Goal: Information Seeking & Learning: Learn about a topic

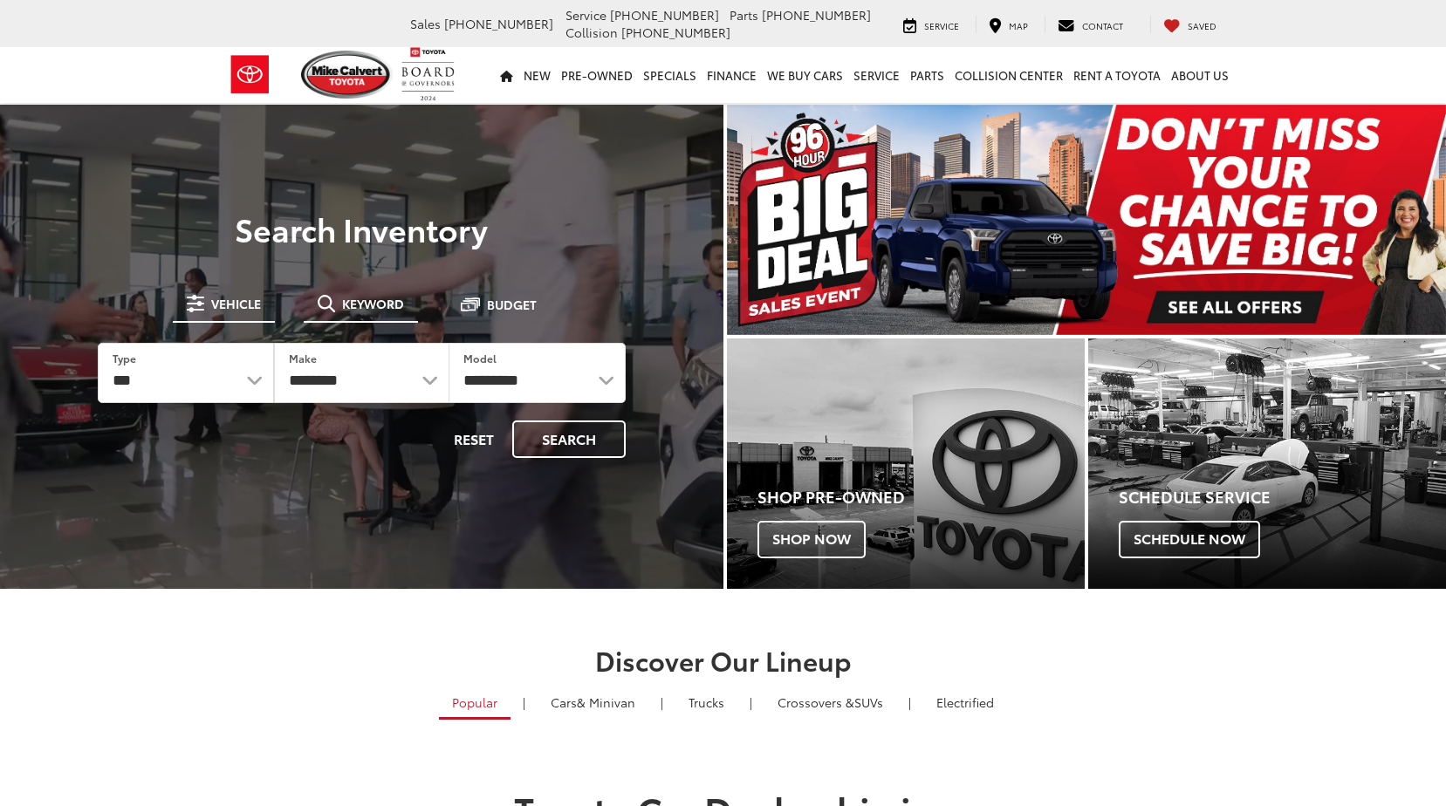
click at [359, 309] on span "Keyword" at bounding box center [373, 304] width 62 height 12
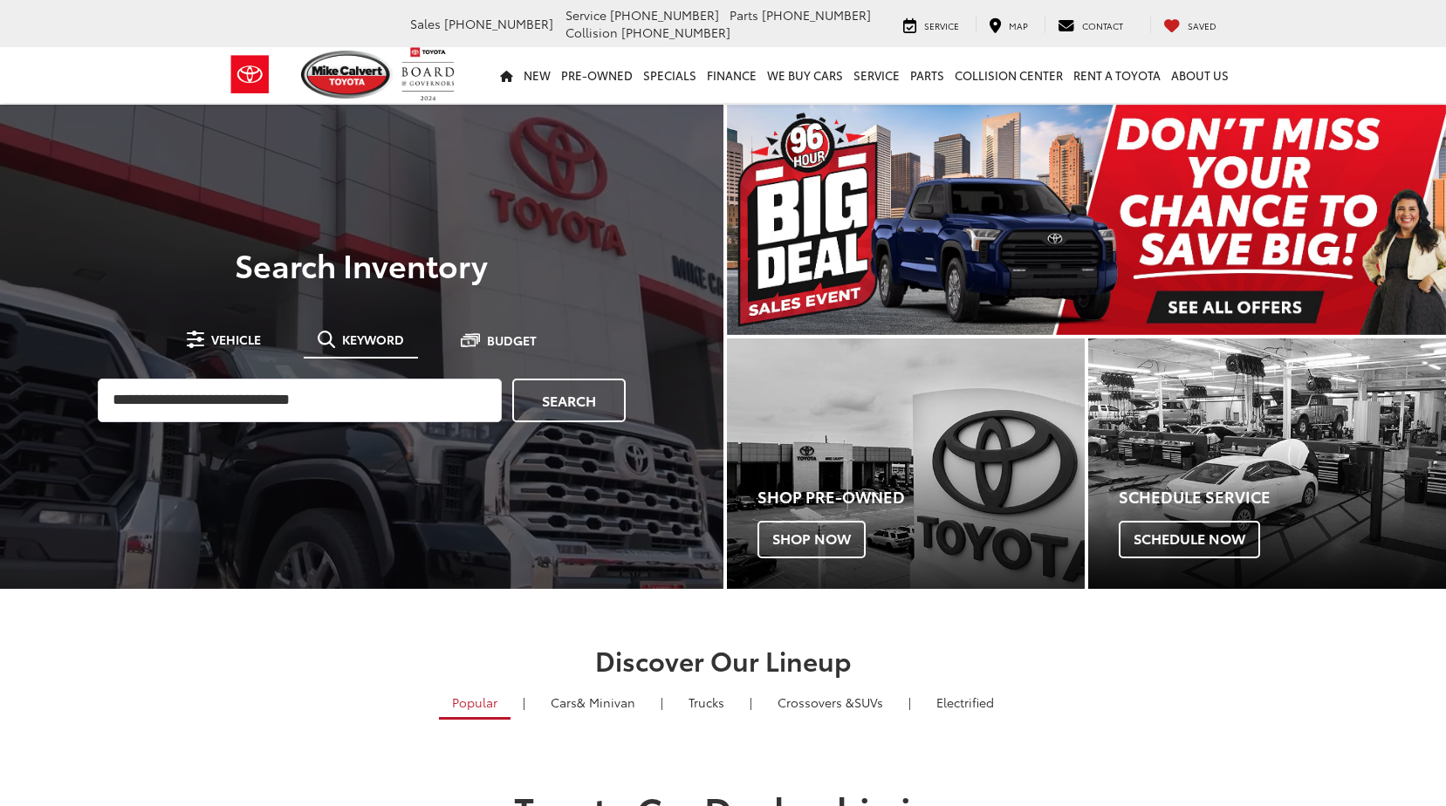
click at [322, 410] on input "search" at bounding box center [300, 401] width 404 height 44
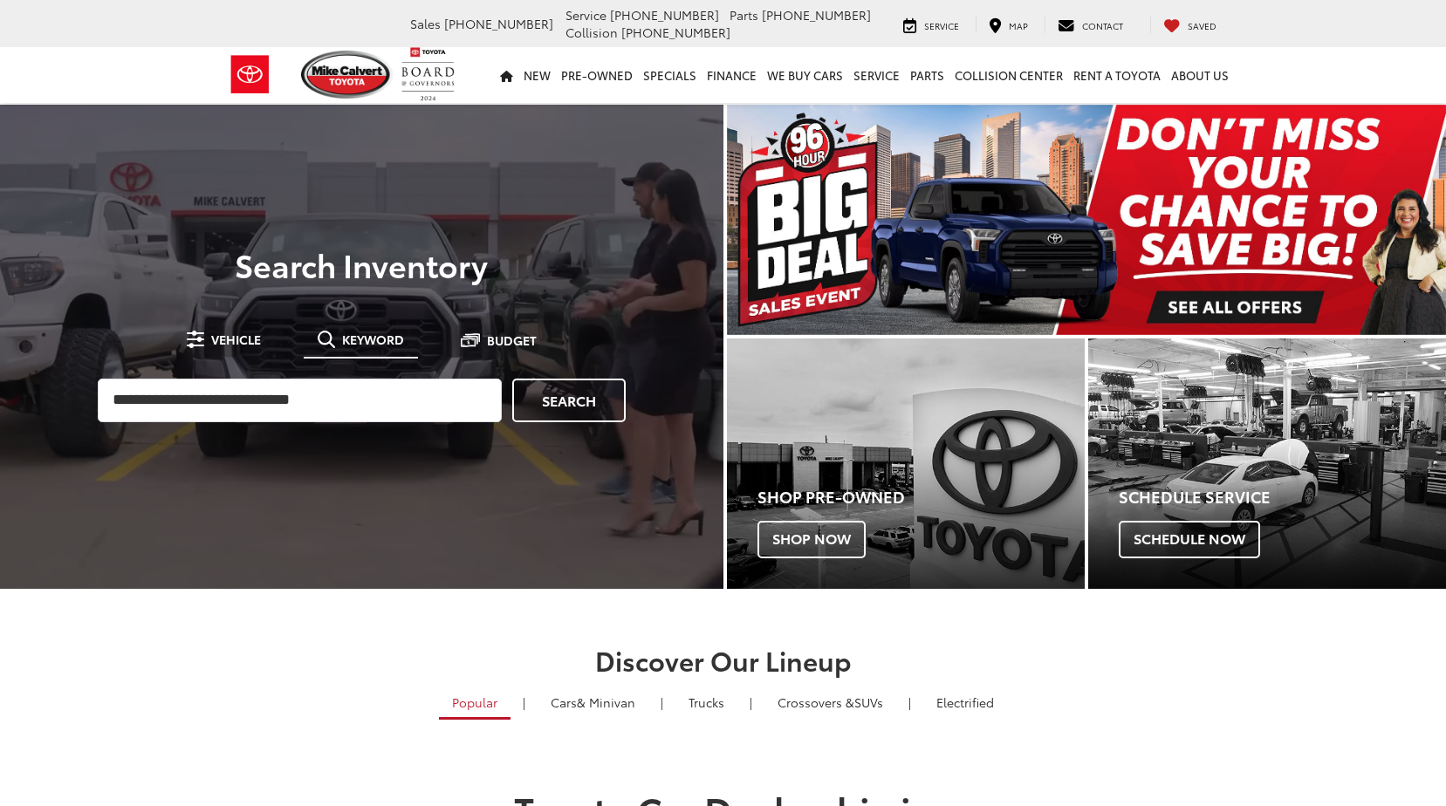
click at [322, 410] on input "search" at bounding box center [300, 401] width 404 height 44
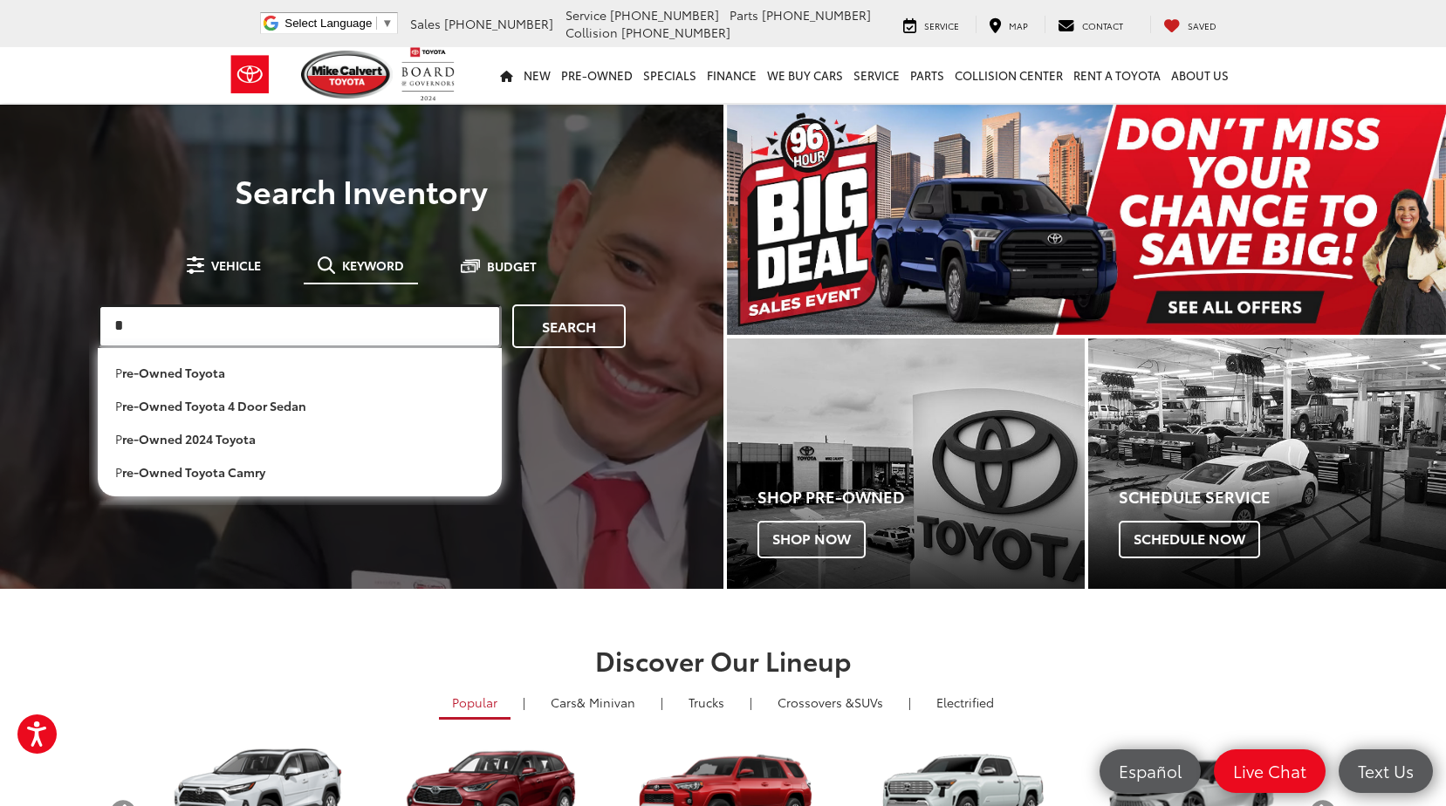
click at [270, 336] on input "*" at bounding box center [300, 327] width 404 height 44
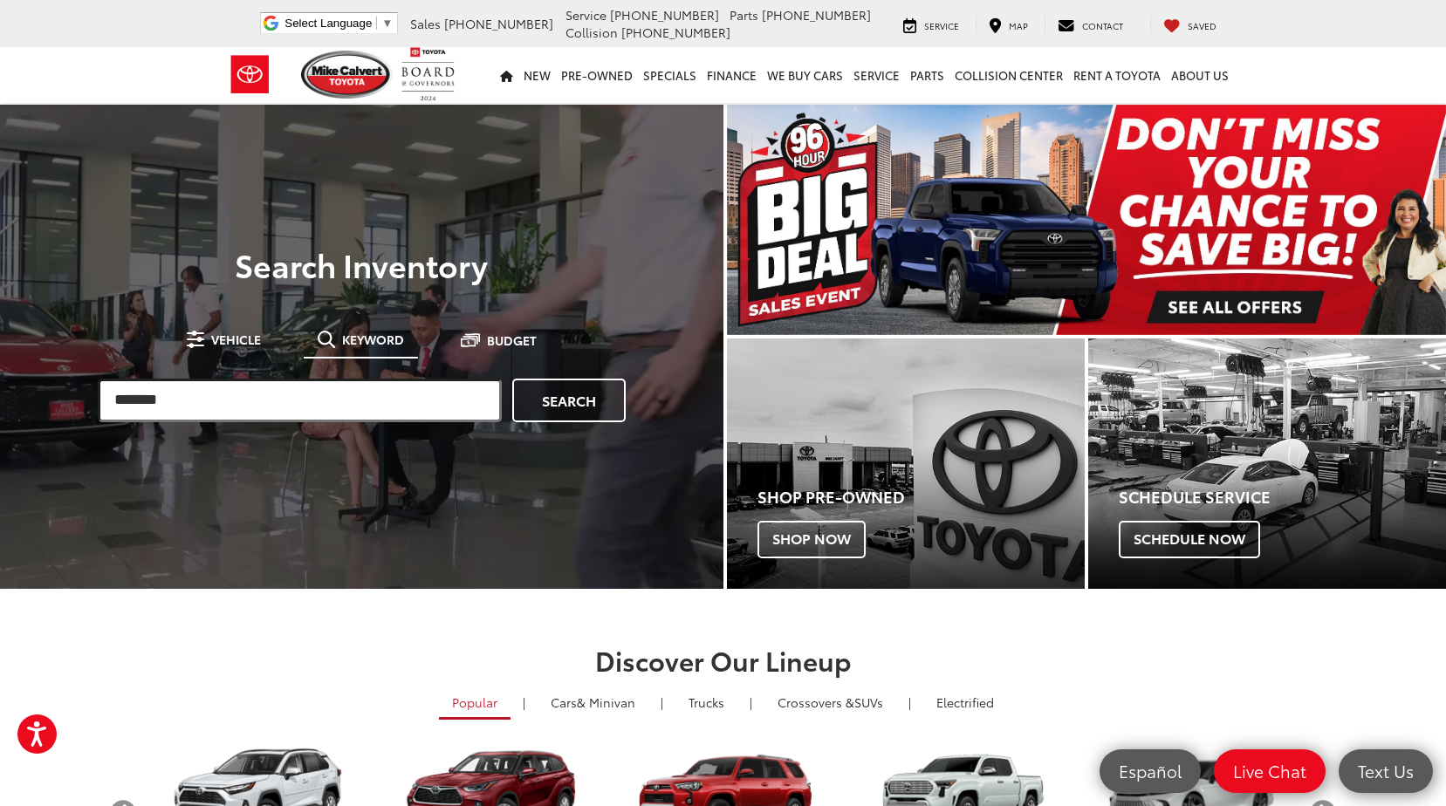
type input "*******"
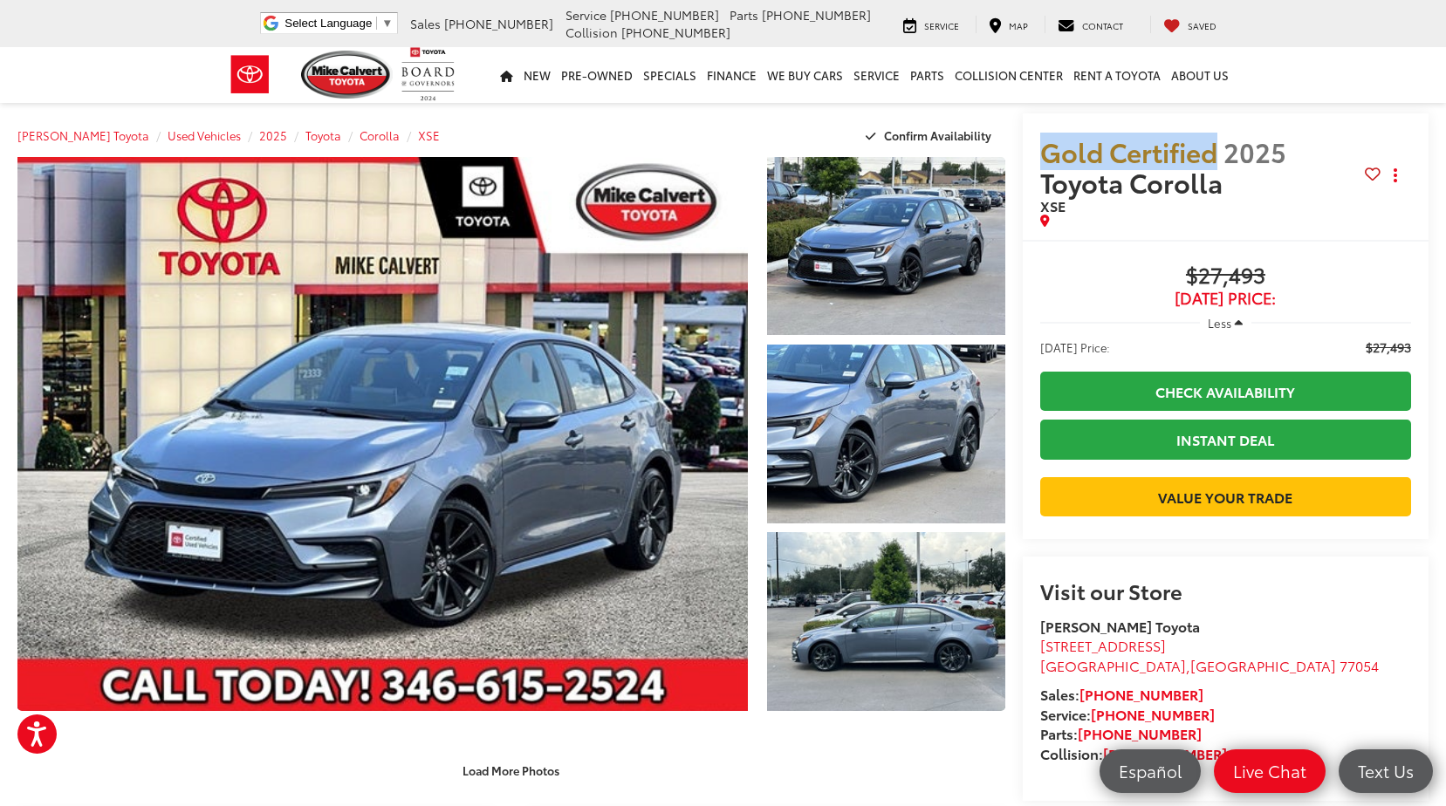
drag, startPoint x: 1042, startPoint y: 151, endPoint x: 1220, endPoint y: 154, distance: 178.1
click at [1220, 154] on div "Gold Certified 2025 Toyota Corolla XSE Copy Link Share Print" at bounding box center [1226, 176] width 406 height 127
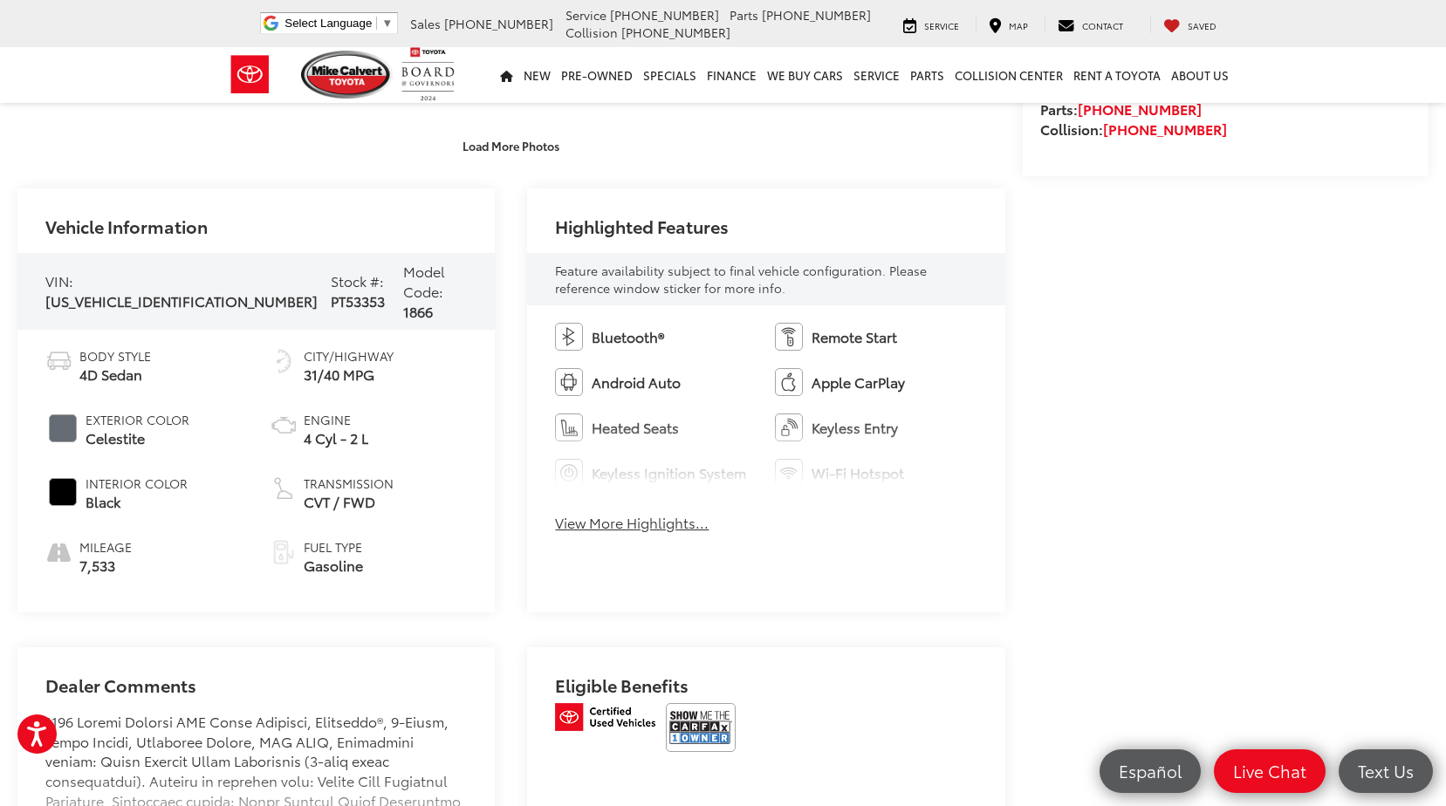
scroll to position [786, 0]
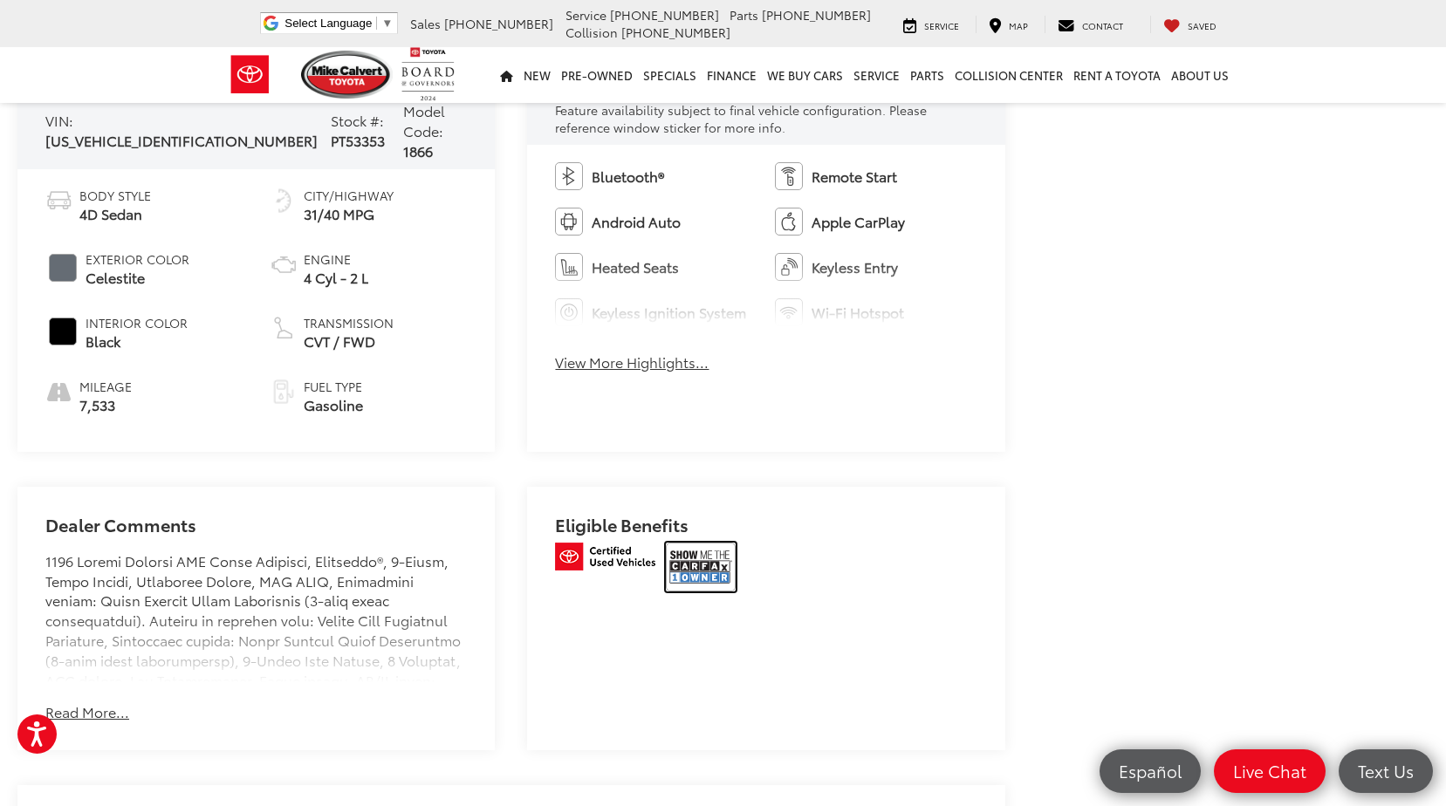
click at [696, 556] on img at bounding box center [701, 567] width 70 height 49
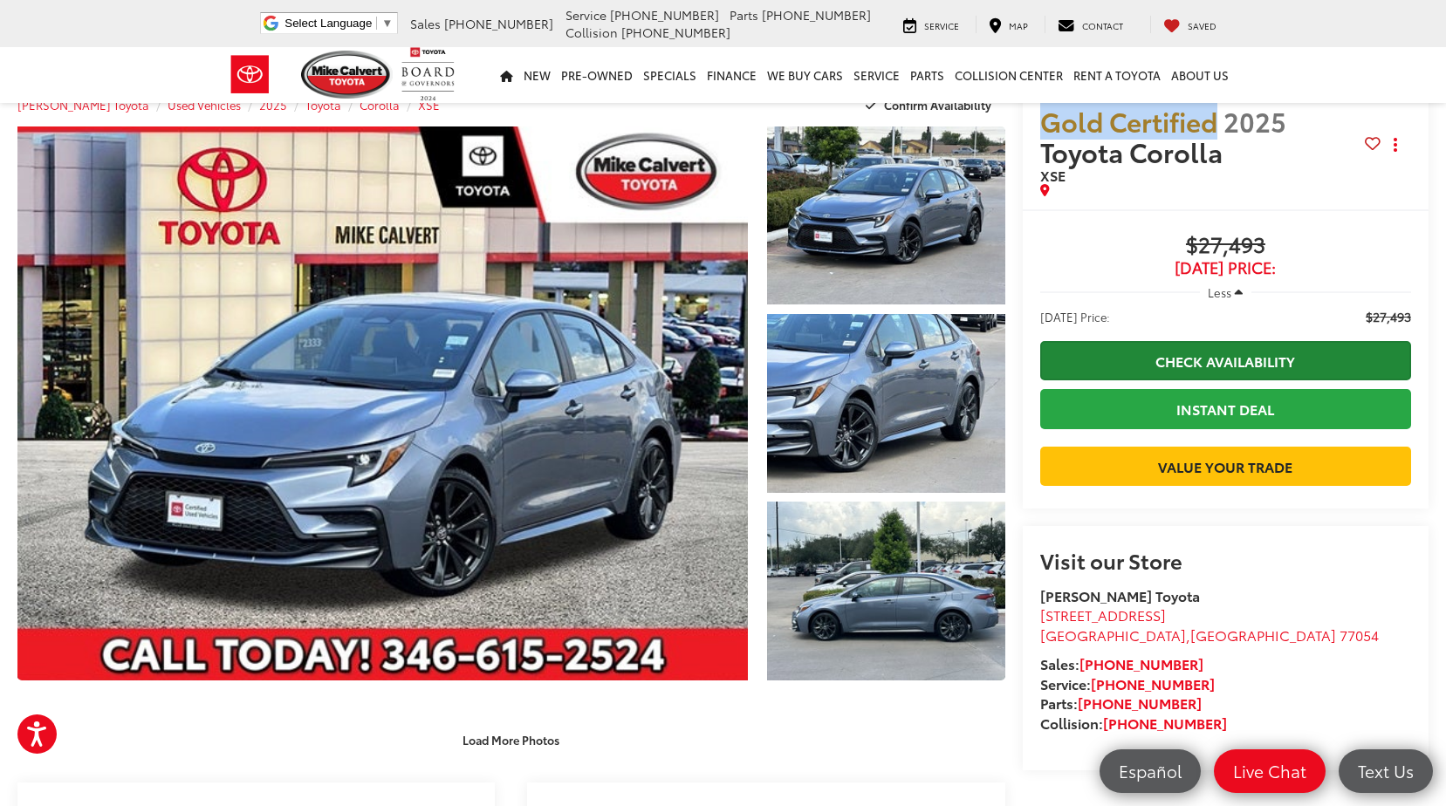
scroll to position [0, 0]
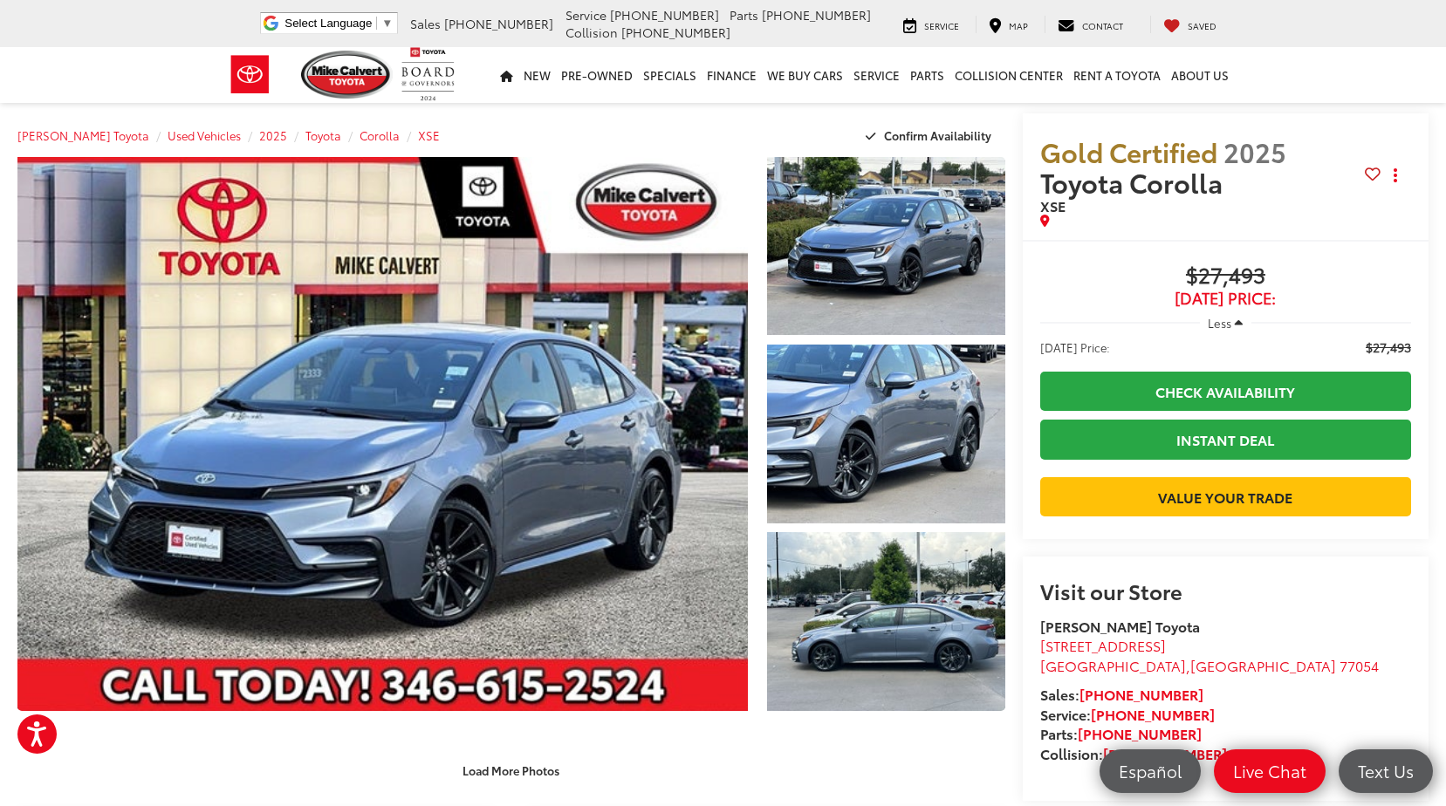
click at [1233, 264] on span "$27,493" at bounding box center [1225, 277] width 371 height 26
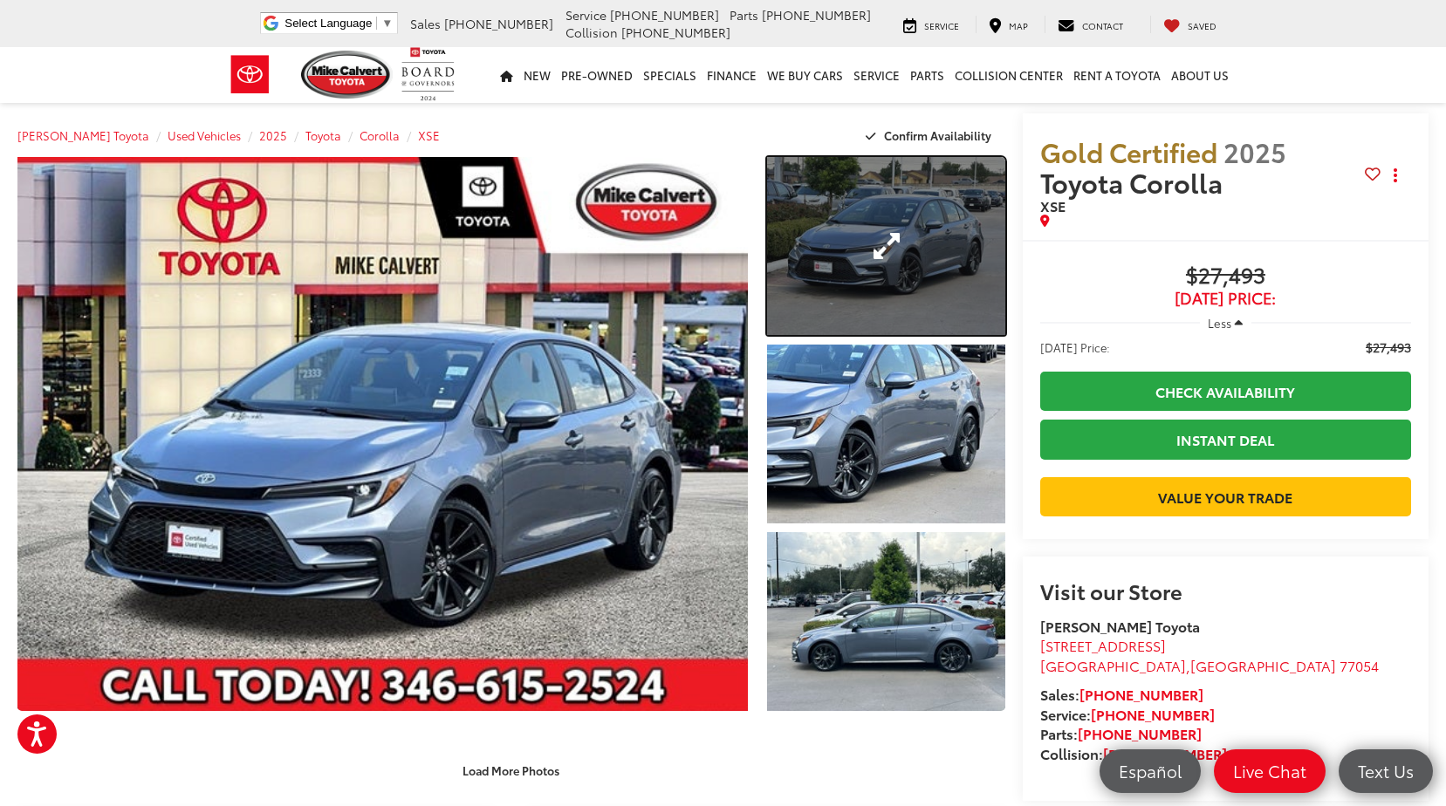
click at [929, 235] on link "Expand Photo 1" at bounding box center [885, 246] width 237 height 178
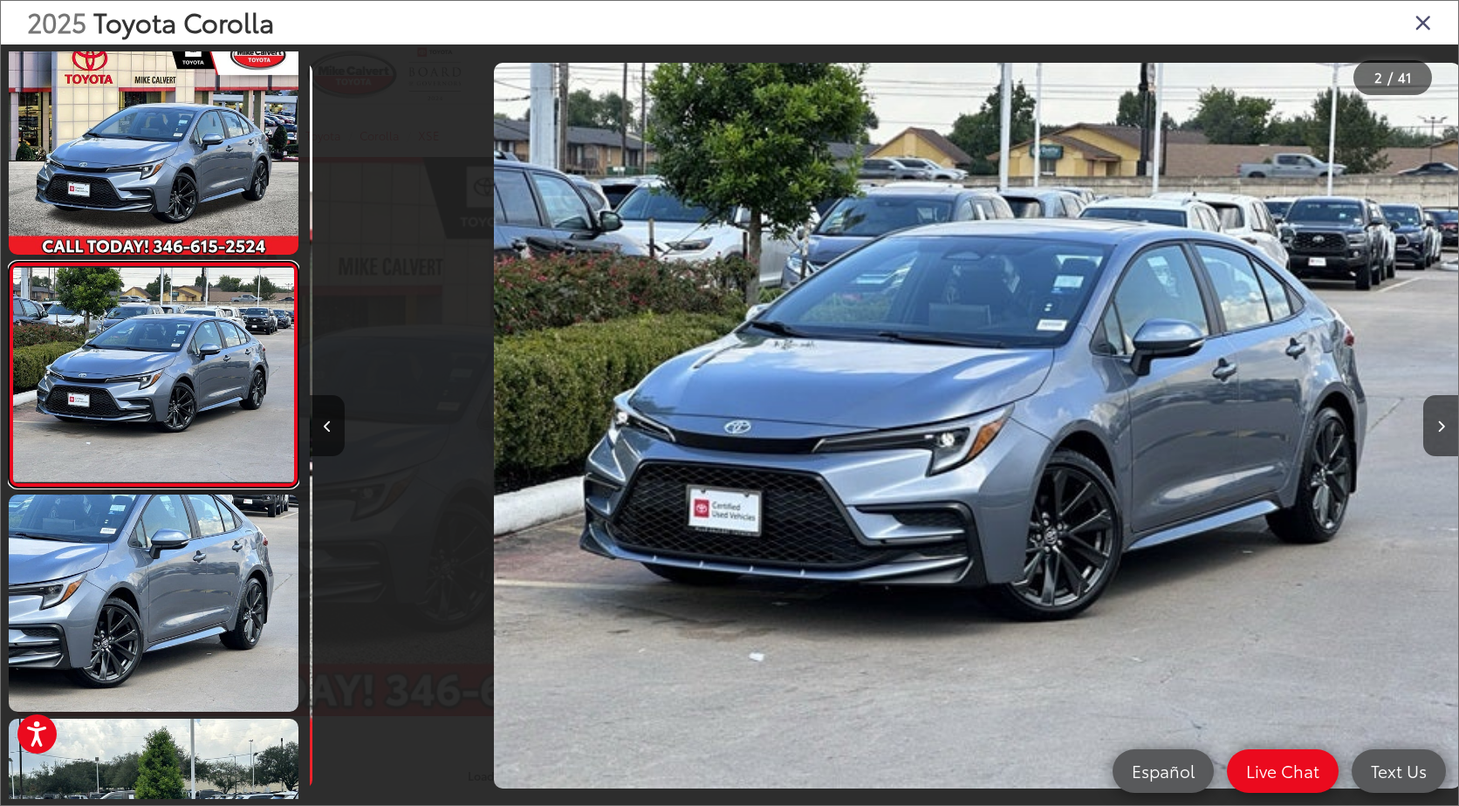
scroll to position [0, 1149]
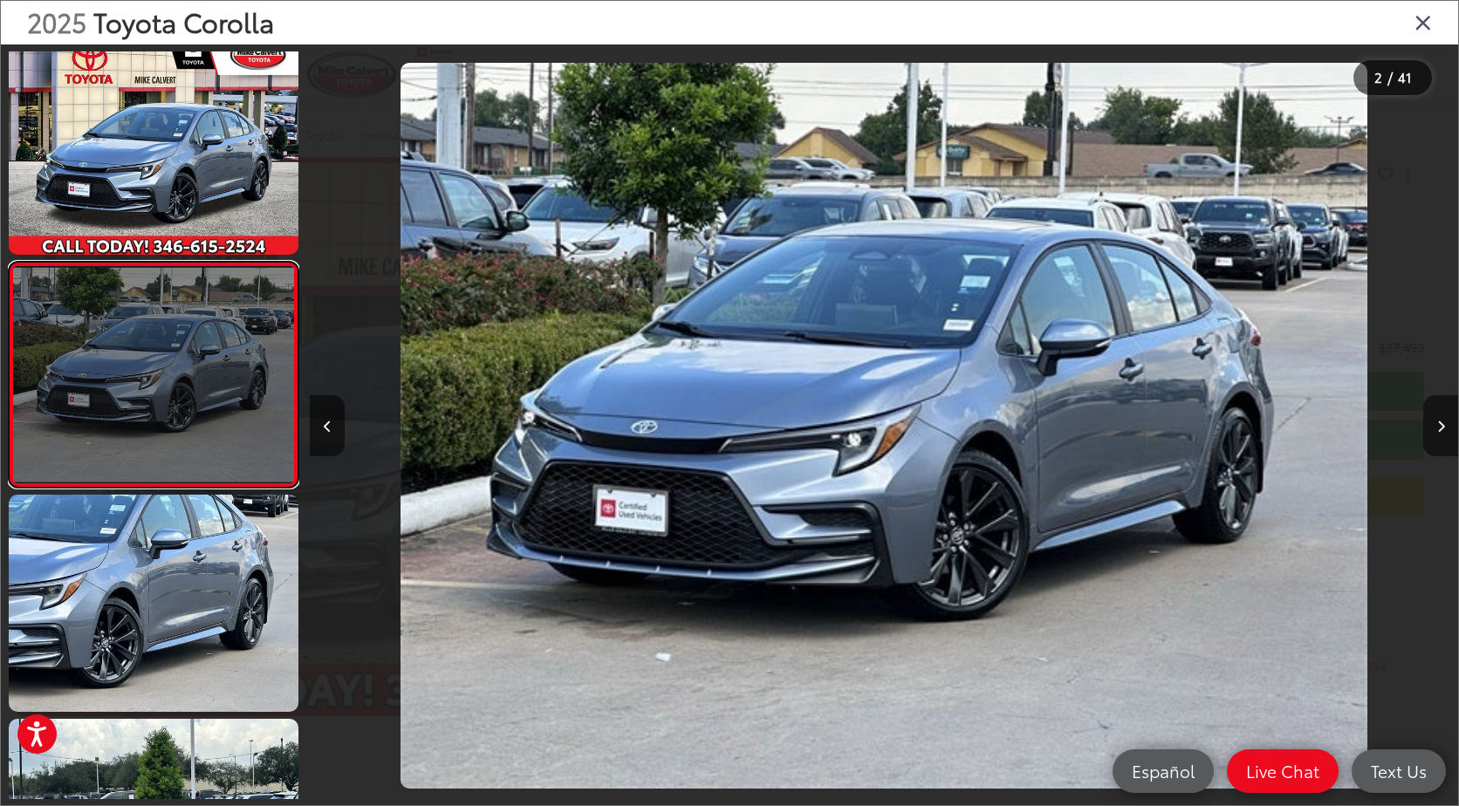
click at [231, 394] on link at bounding box center [154, 375] width 290 height 226
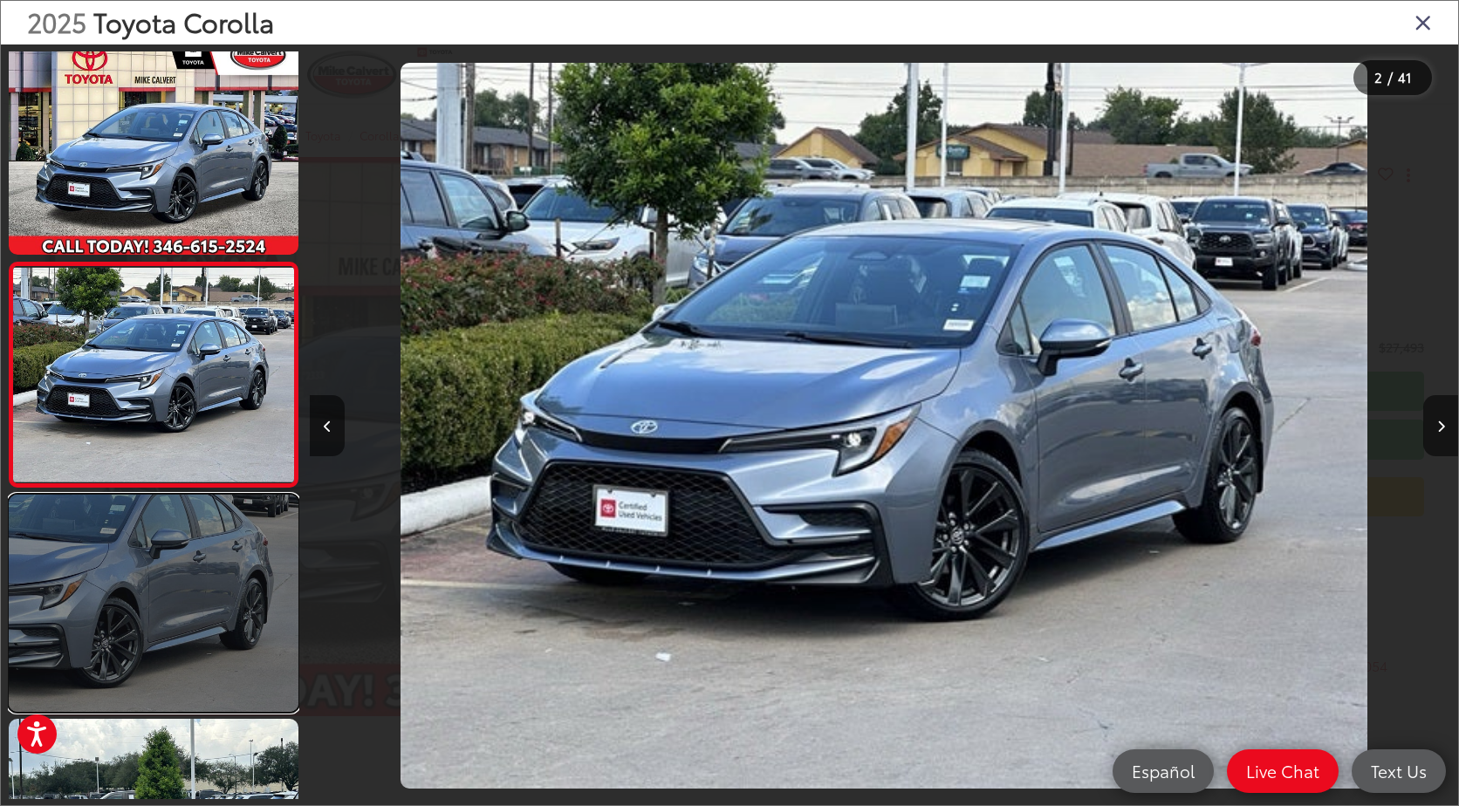
click at [206, 557] on link at bounding box center [154, 603] width 290 height 217
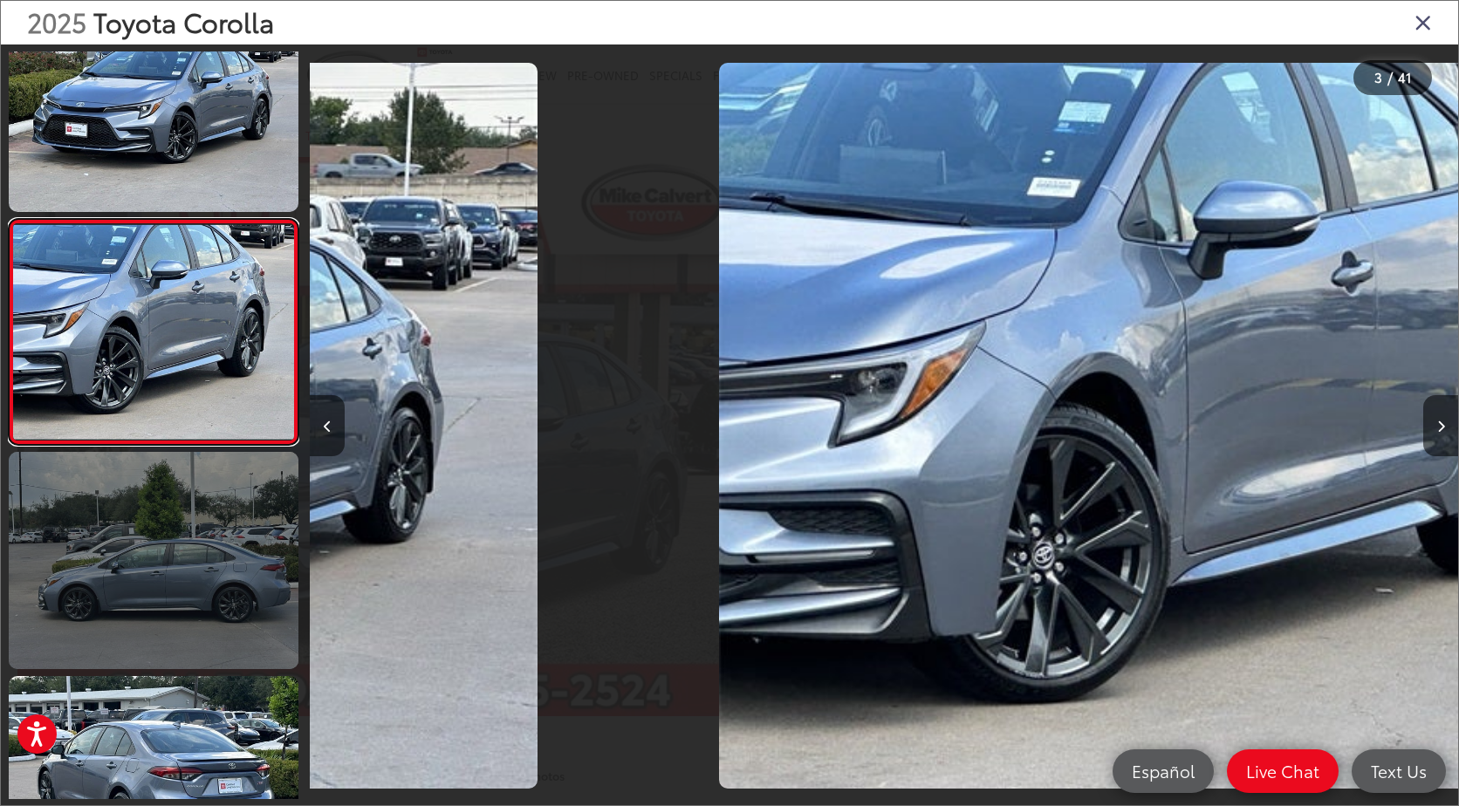
scroll to position [0, 2297]
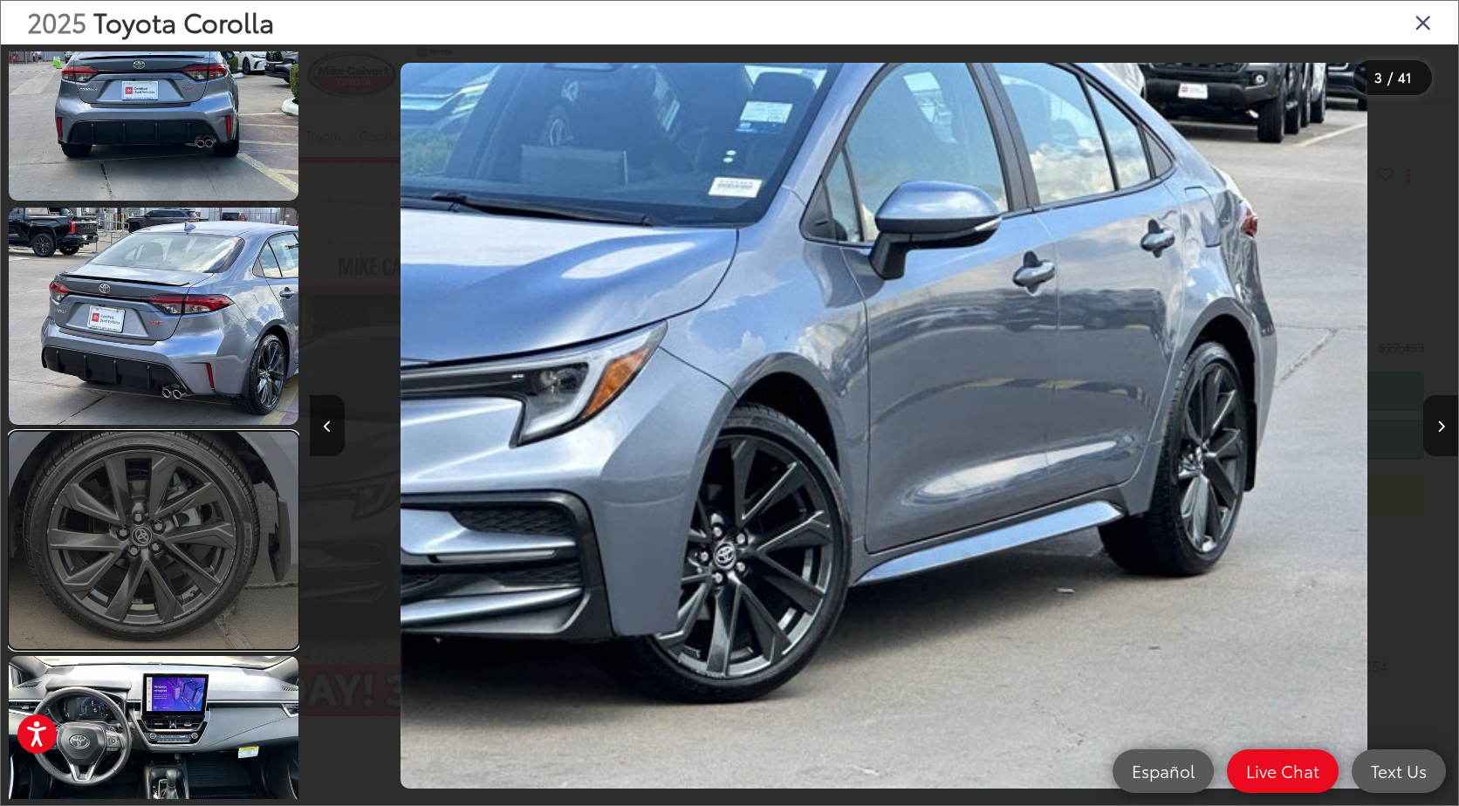
click at [219, 525] on link at bounding box center [154, 540] width 290 height 217
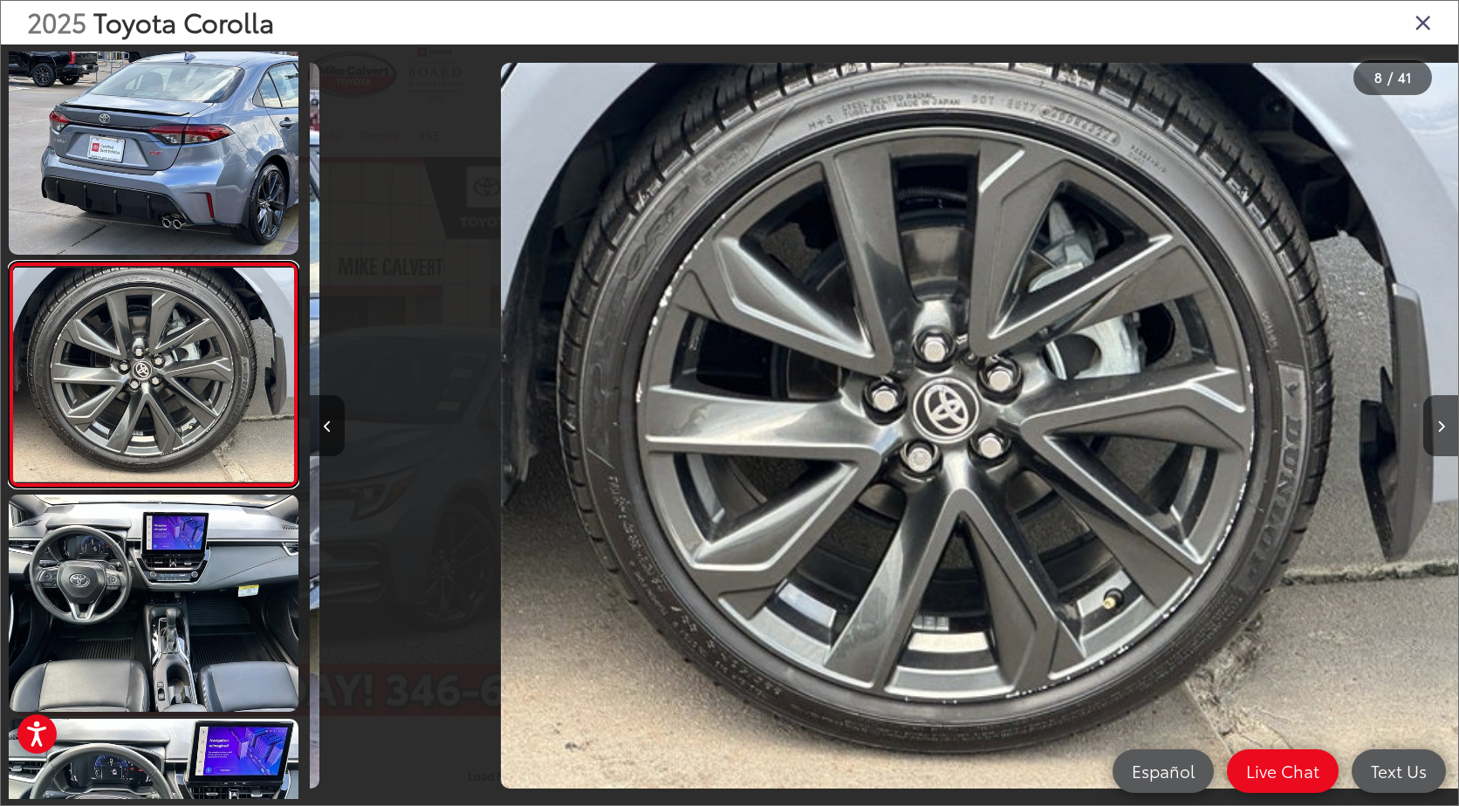
scroll to position [0, 8040]
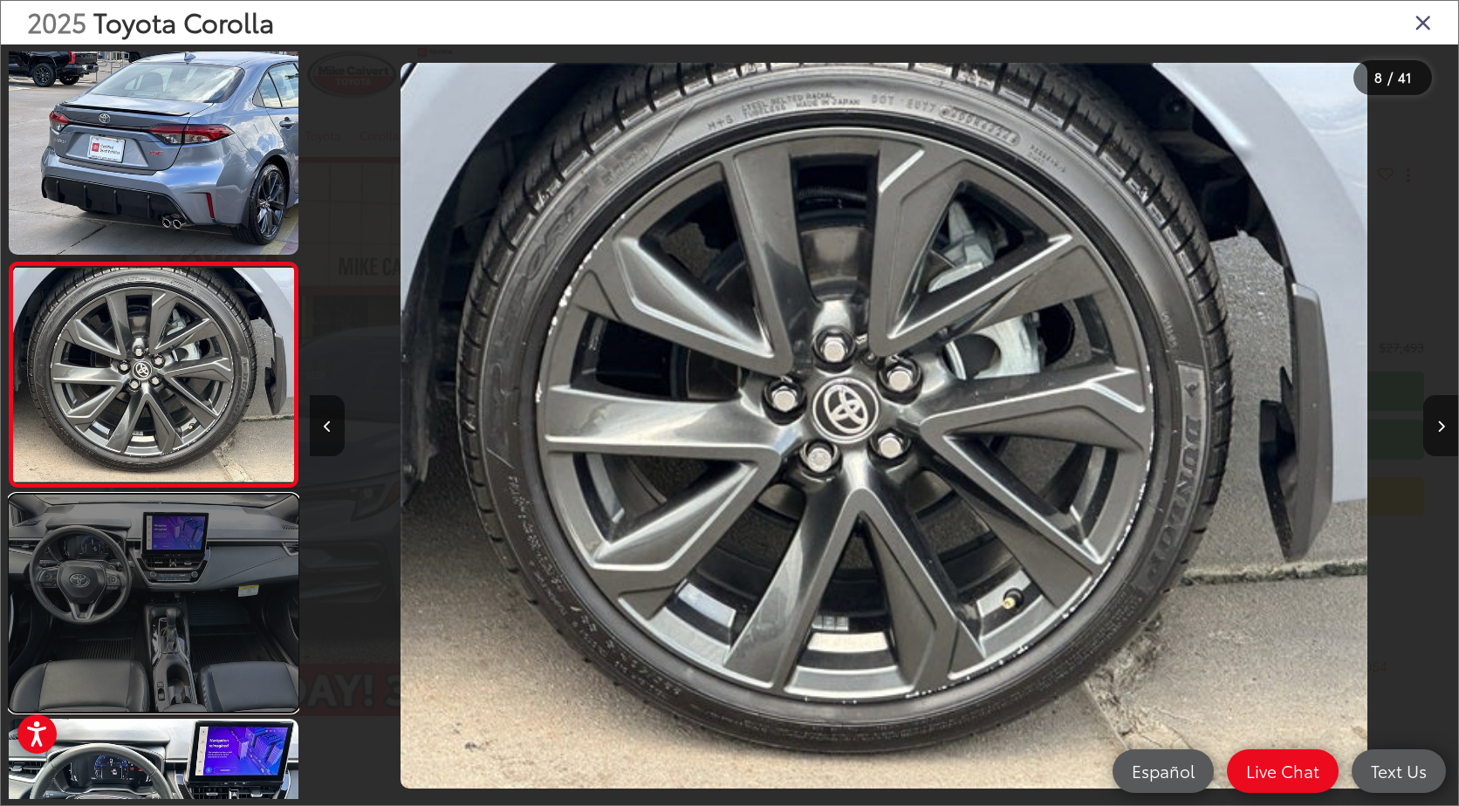
click at [201, 580] on link at bounding box center [154, 603] width 290 height 217
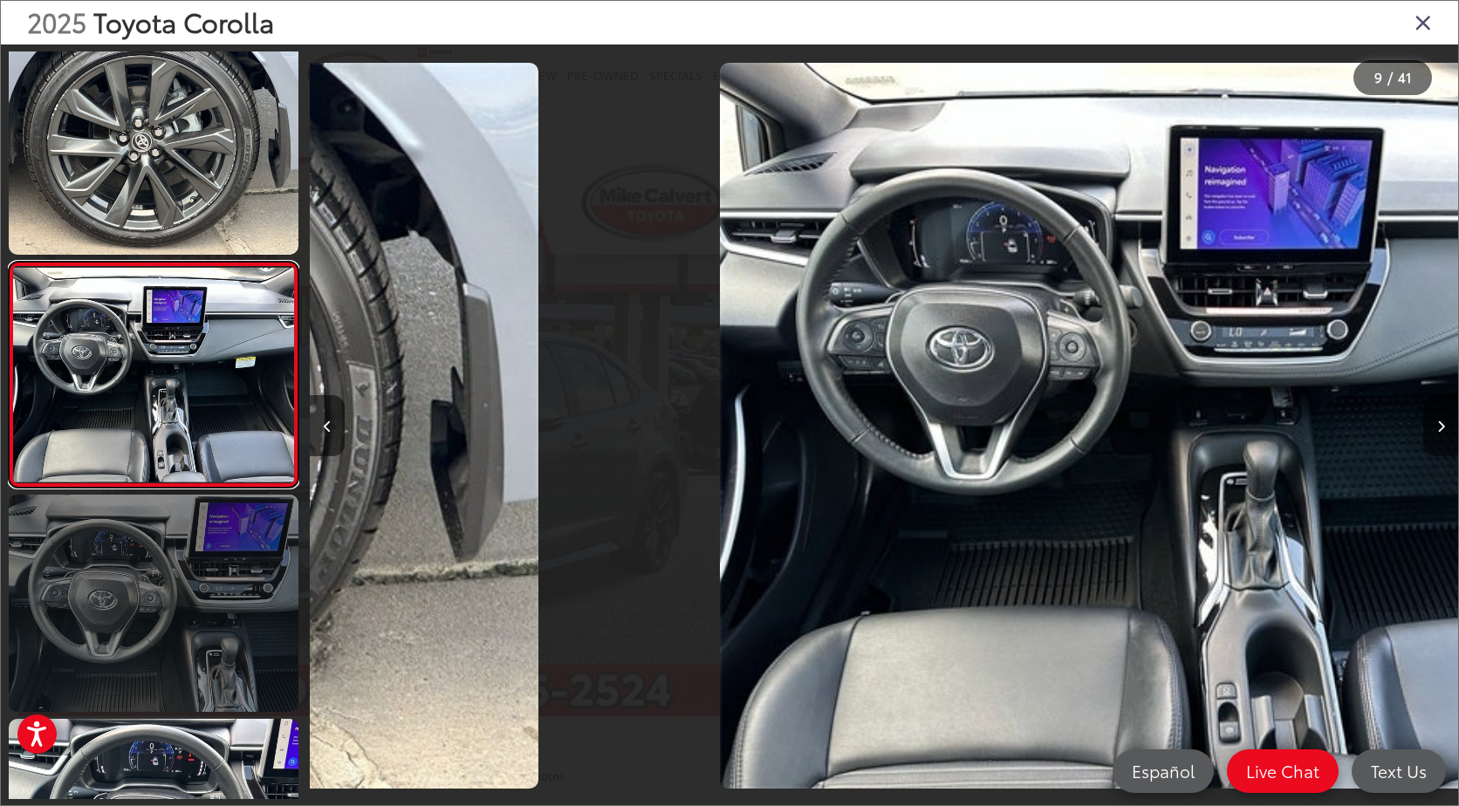
scroll to position [0, 9189]
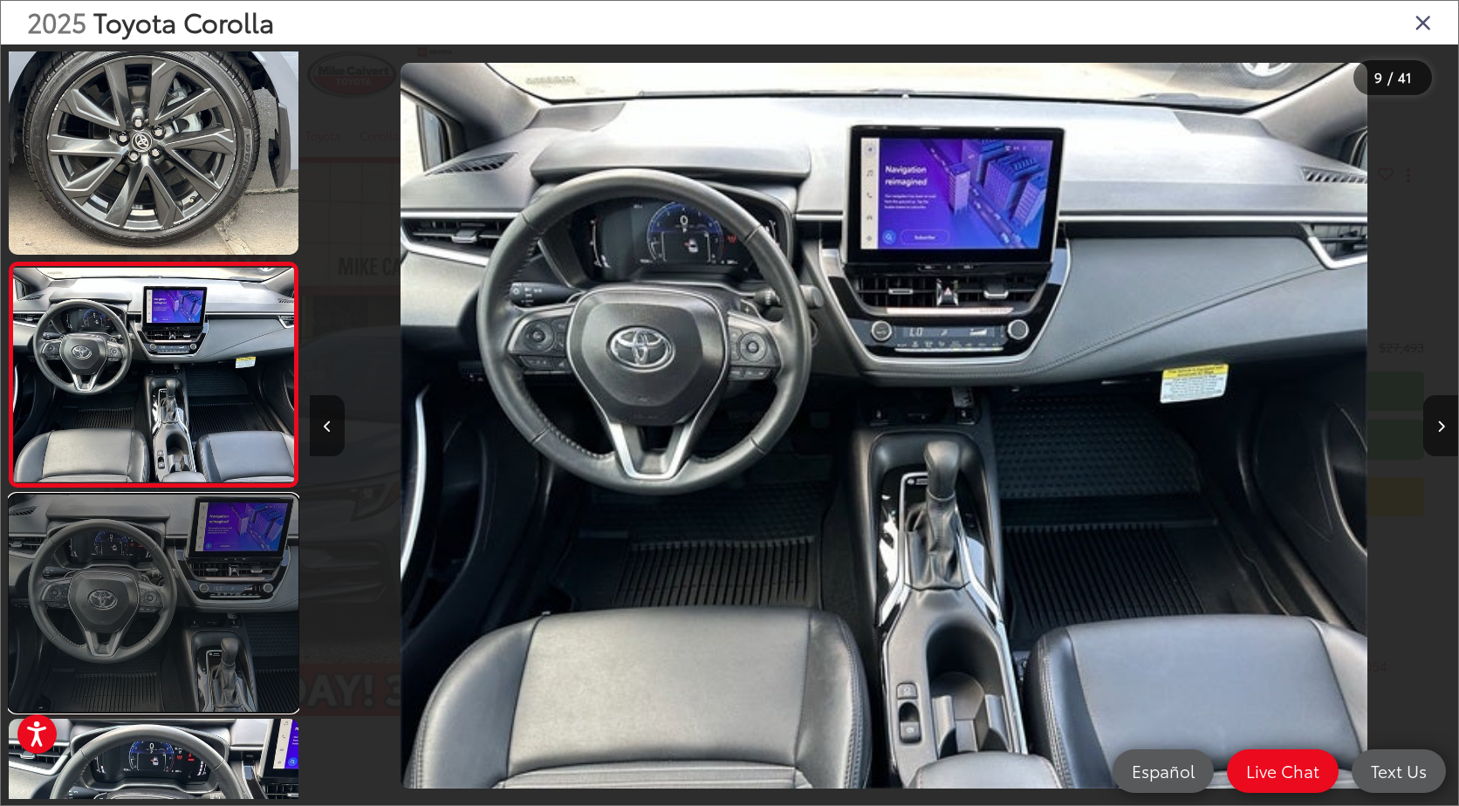
click at [247, 594] on link at bounding box center [154, 603] width 290 height 217
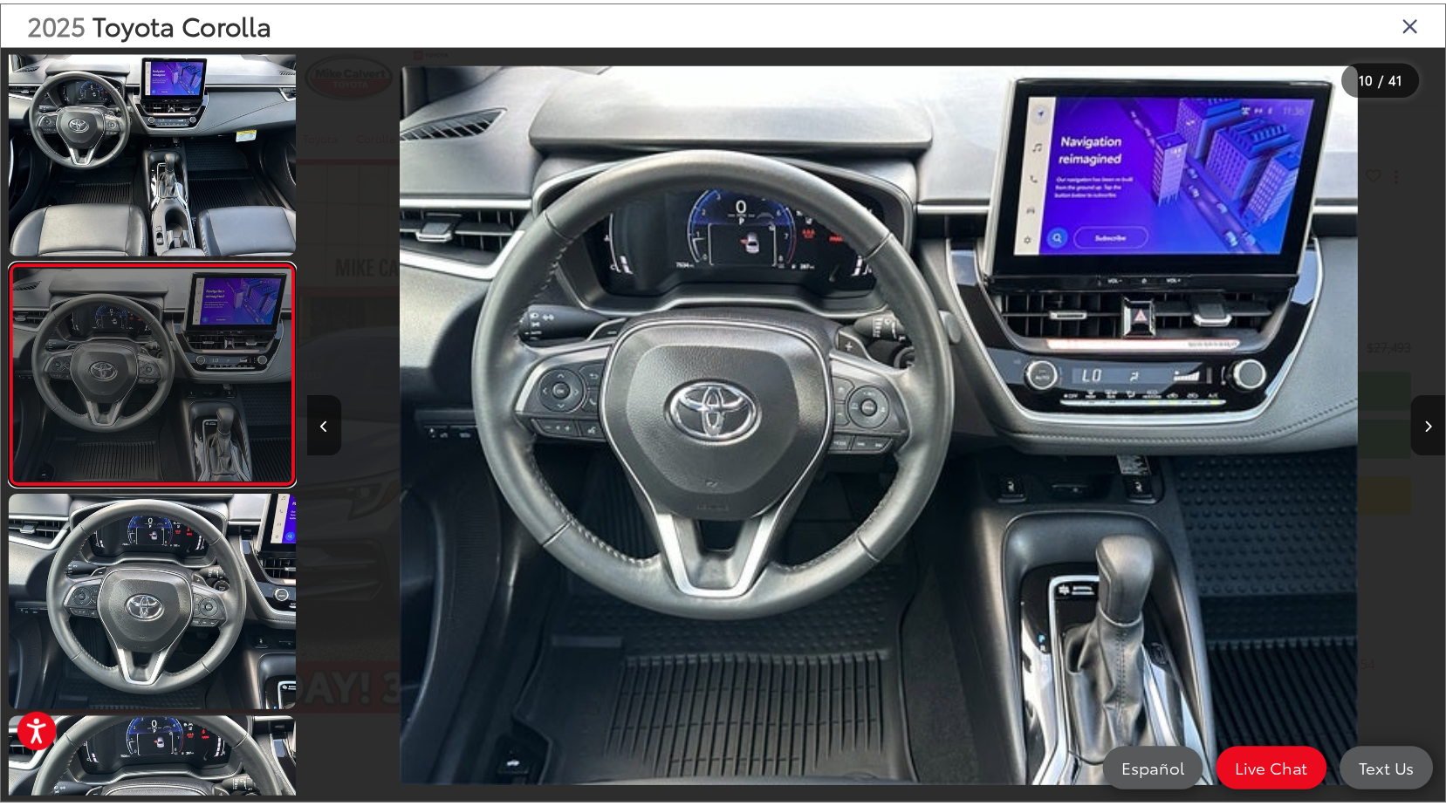
scroll to position [0, 0]
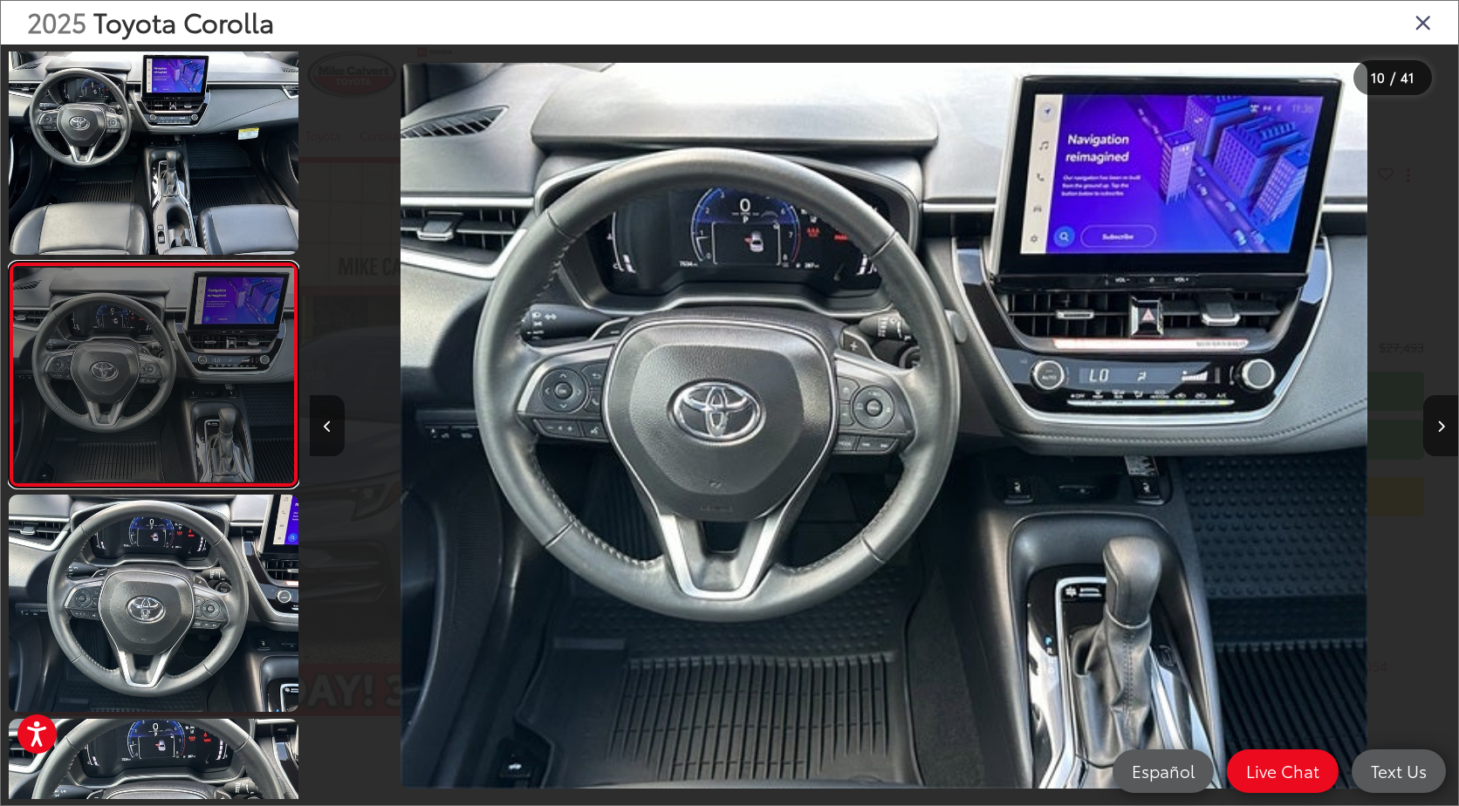
click at [261, 389] on link at bounding box center [154, 375] width 290 height 226
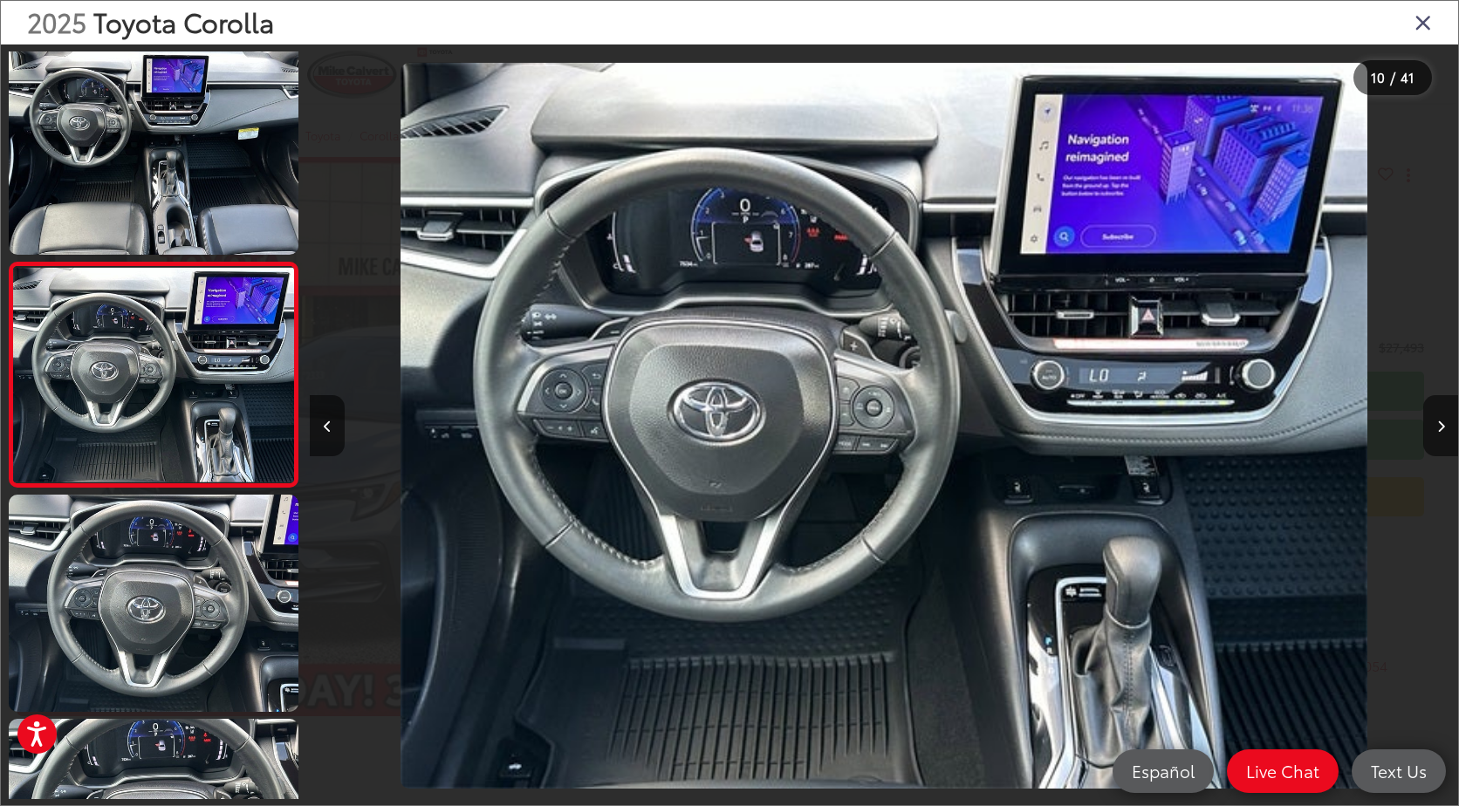
click at [1417, 22] on icon "Close gallery" at bounding box center [1423, 21] width 17 height 23
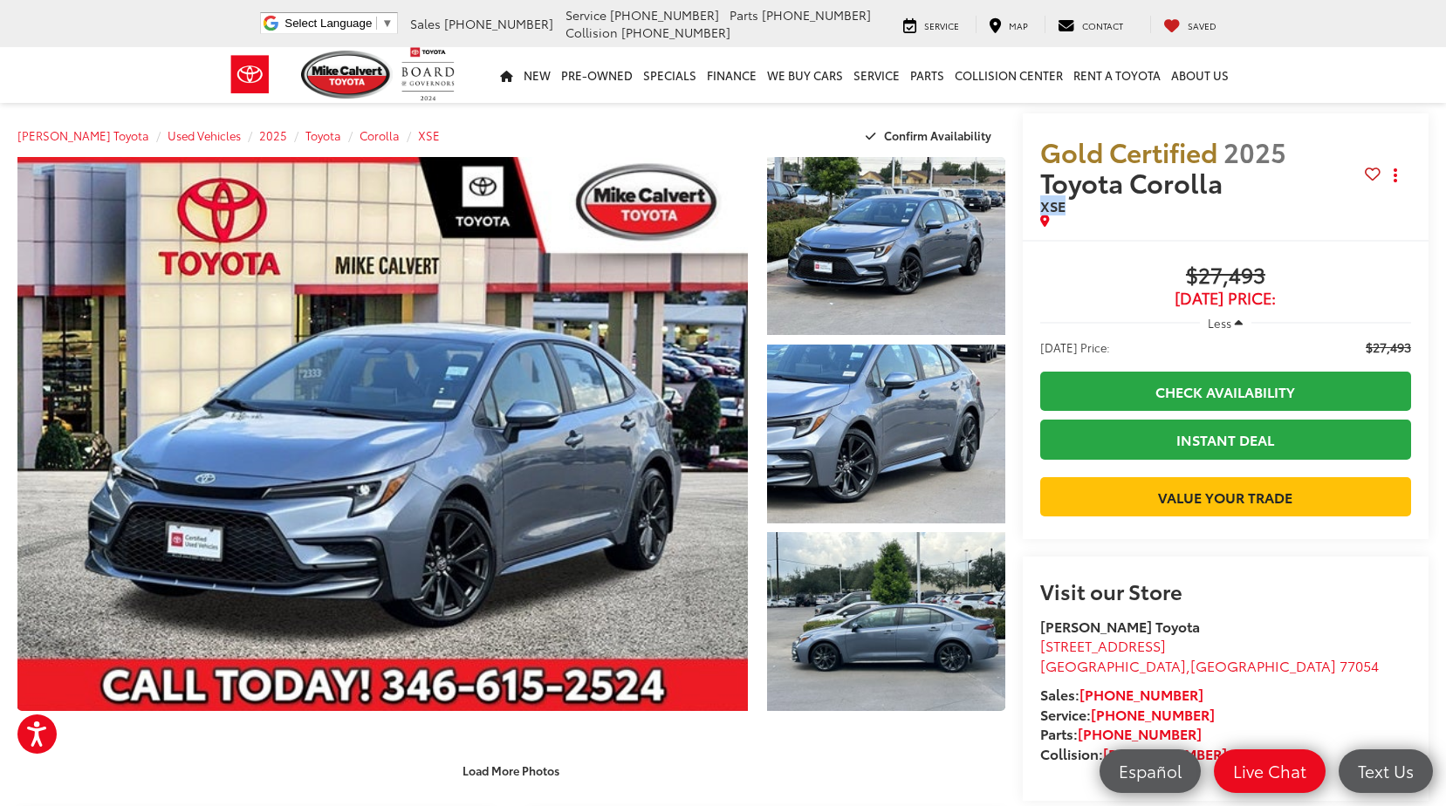
drag, startPoint x: 1078, startPoint y: 207, endPoint x: 1038, endPoint y: 212, distance: 40.5
click at [1038, 212] on div "Gold Certified 2025 Toyota Corolla XSE Copy Link Share Print" at bounding box center [1226, 176] width 406 height 127
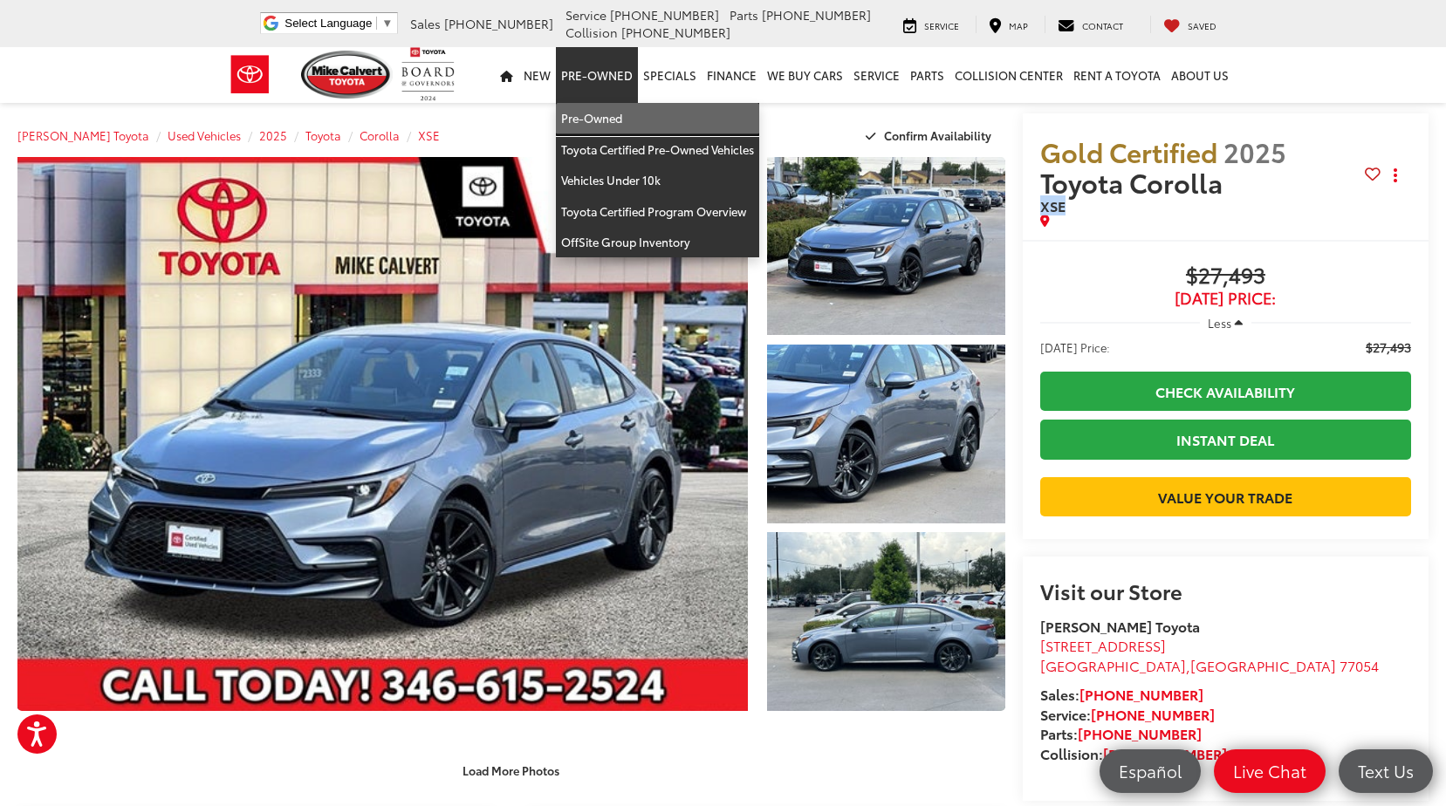
click at [598, 115] on link "Pre-Owned" at bounding box center [657, 118] width 203 height 31
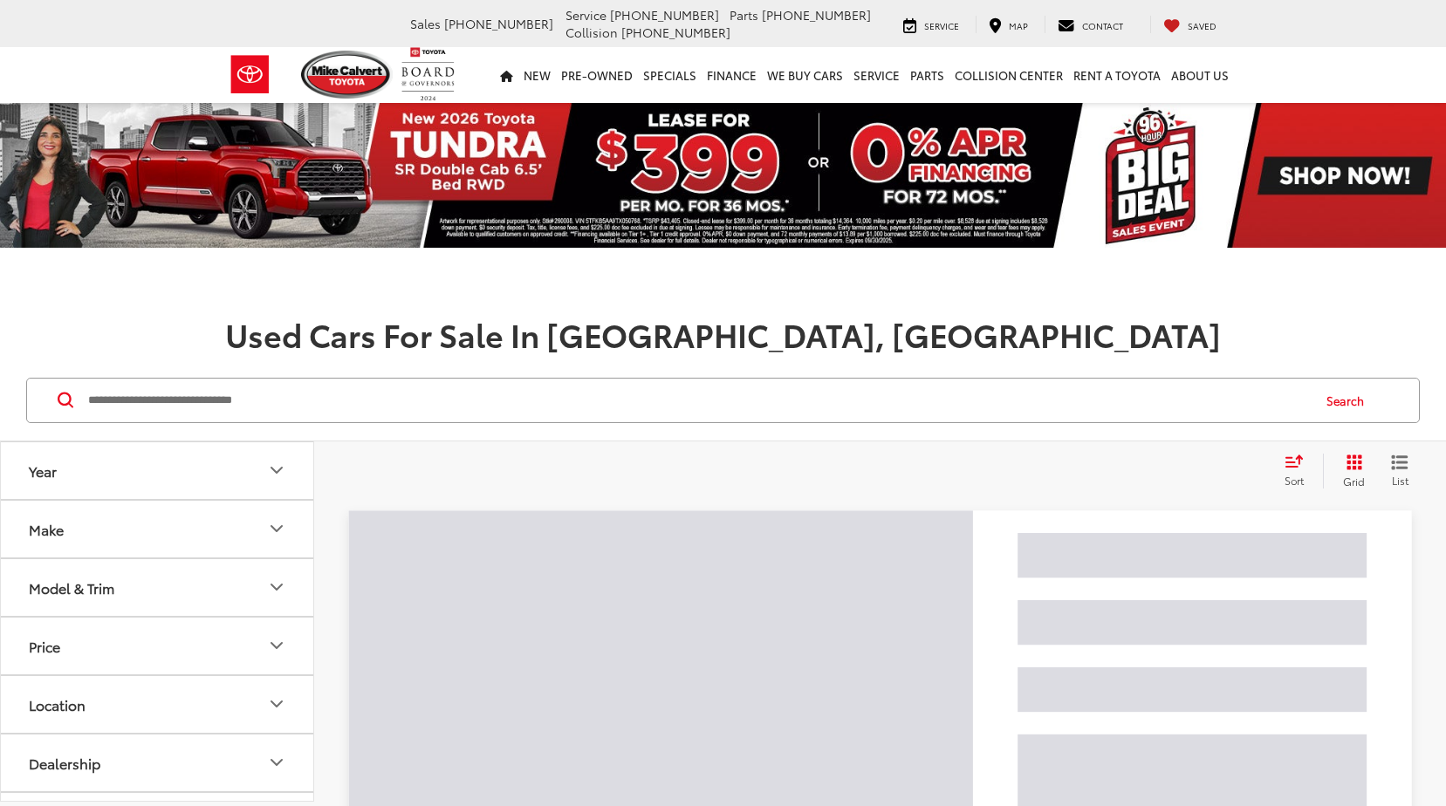
click at [375, 400] on input "Search by Make, Model, or Keyword" at bounding box center [698, 401] width 1224 height 42
click at [214, 402] on input "Search by Make, Model, or Keyword" at bounding box center [698, 401] width 1224 height 42
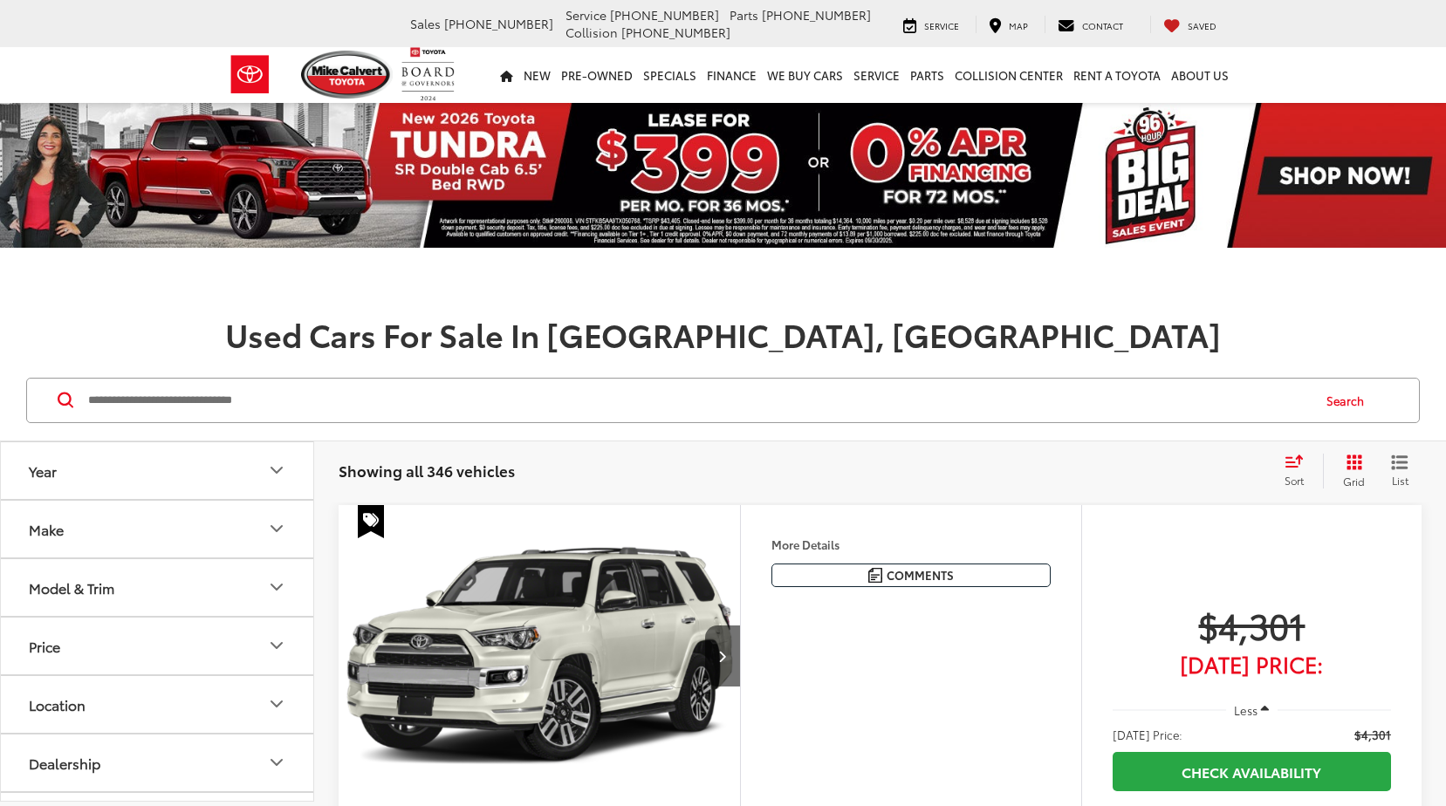
click at [214, 402] on input "Search by Make, Model, or Keyword" at bounding box center [698, 401] width 1224 height 42
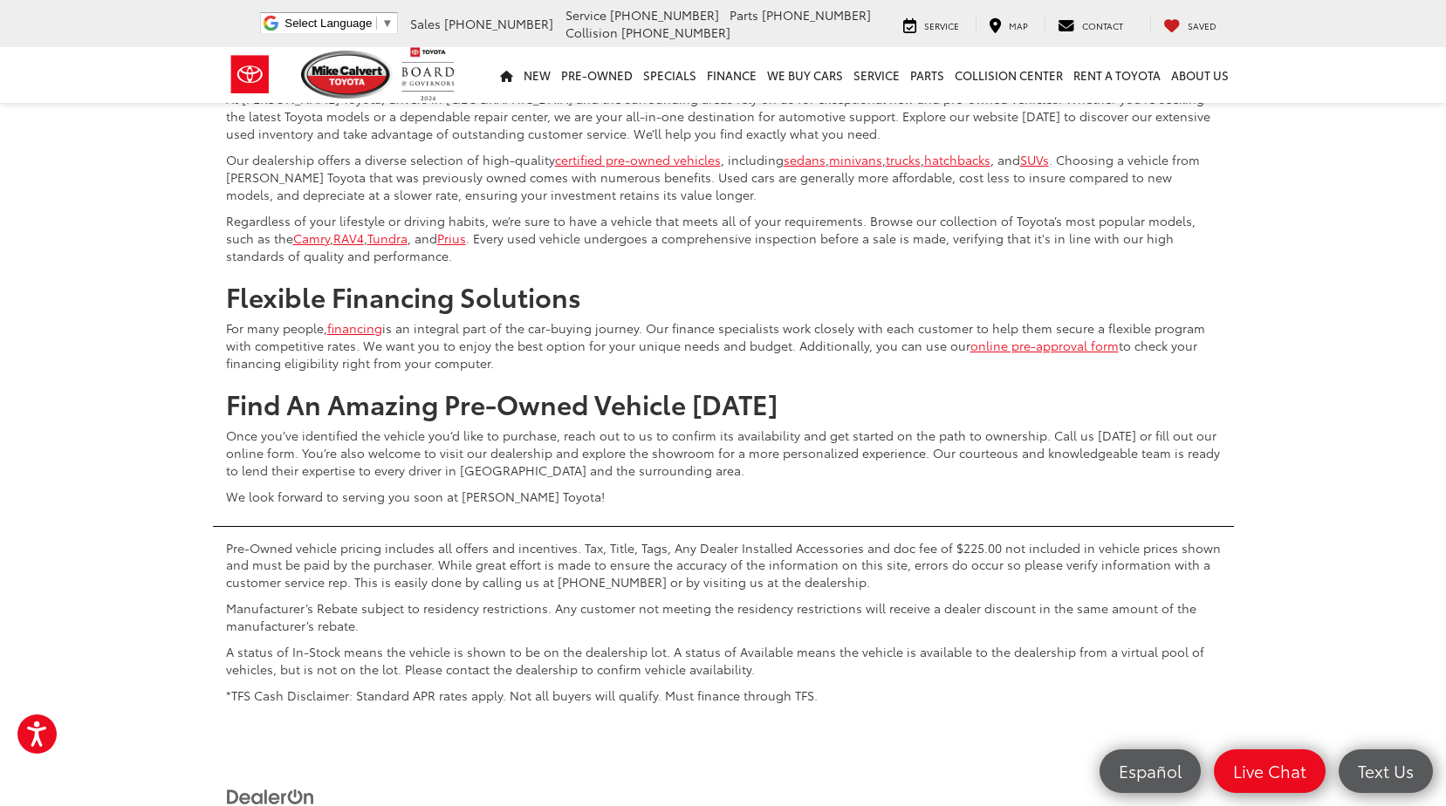
scroll to position [7070, 0]
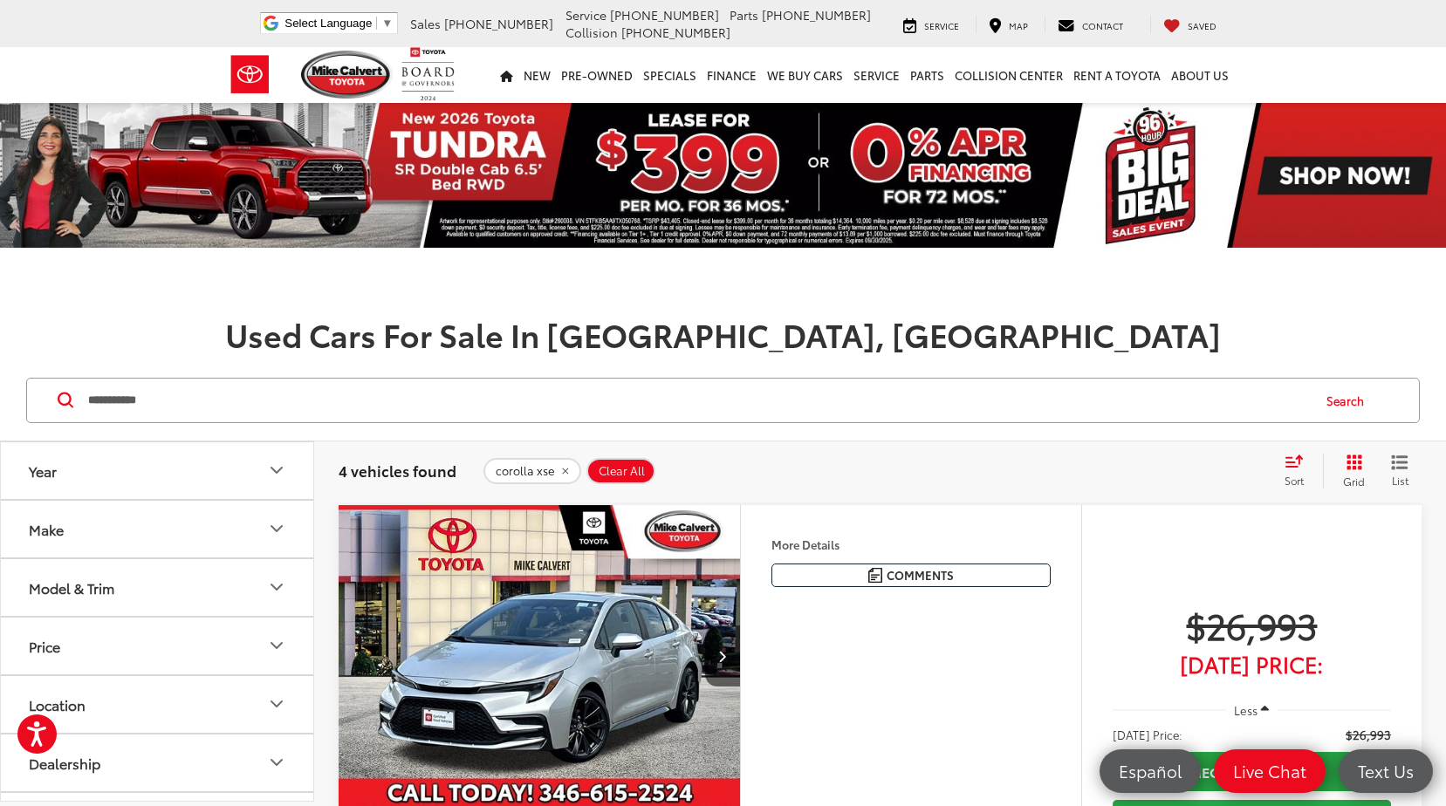
drag, startPoint x: 169, startPoint y: 407, endPoint x: 135, endPoint y: 407, distance: 34.0
click at [135, 407] on input "**********" at bounding box center [698, 401] width 1224 height 42
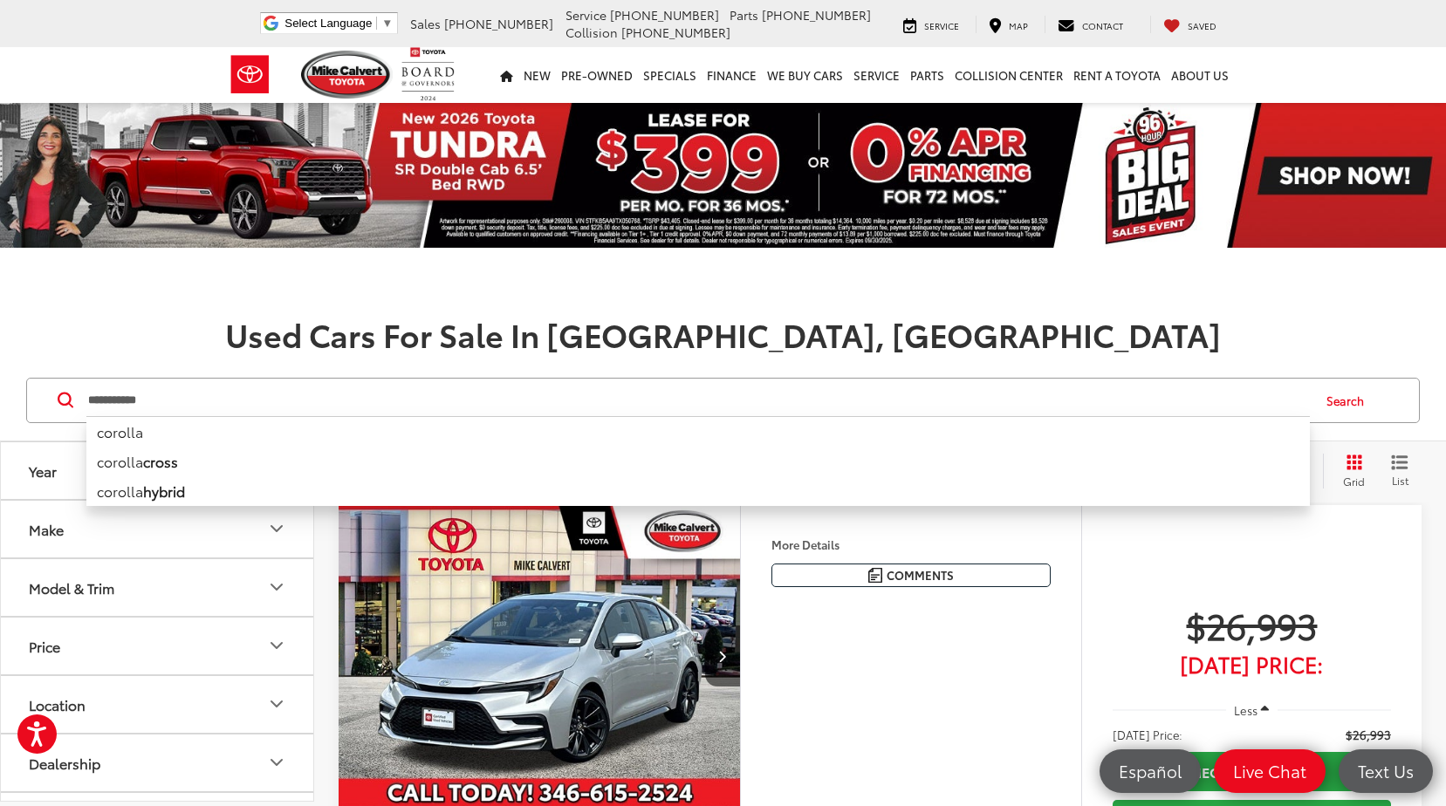
type input "**********"
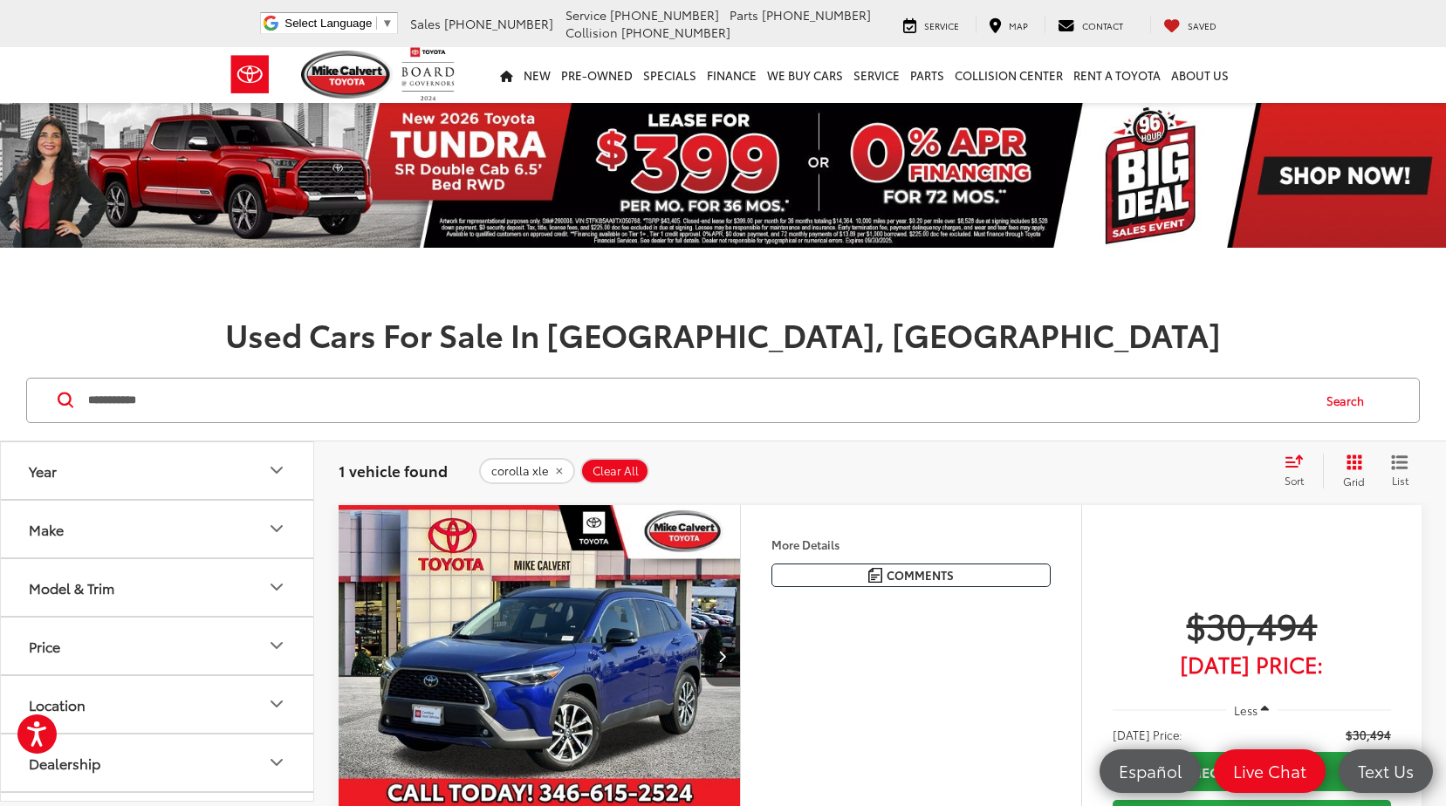
click at [1346, 396] on button "Search" at bounding box center [1349, 401] width 79 height 44
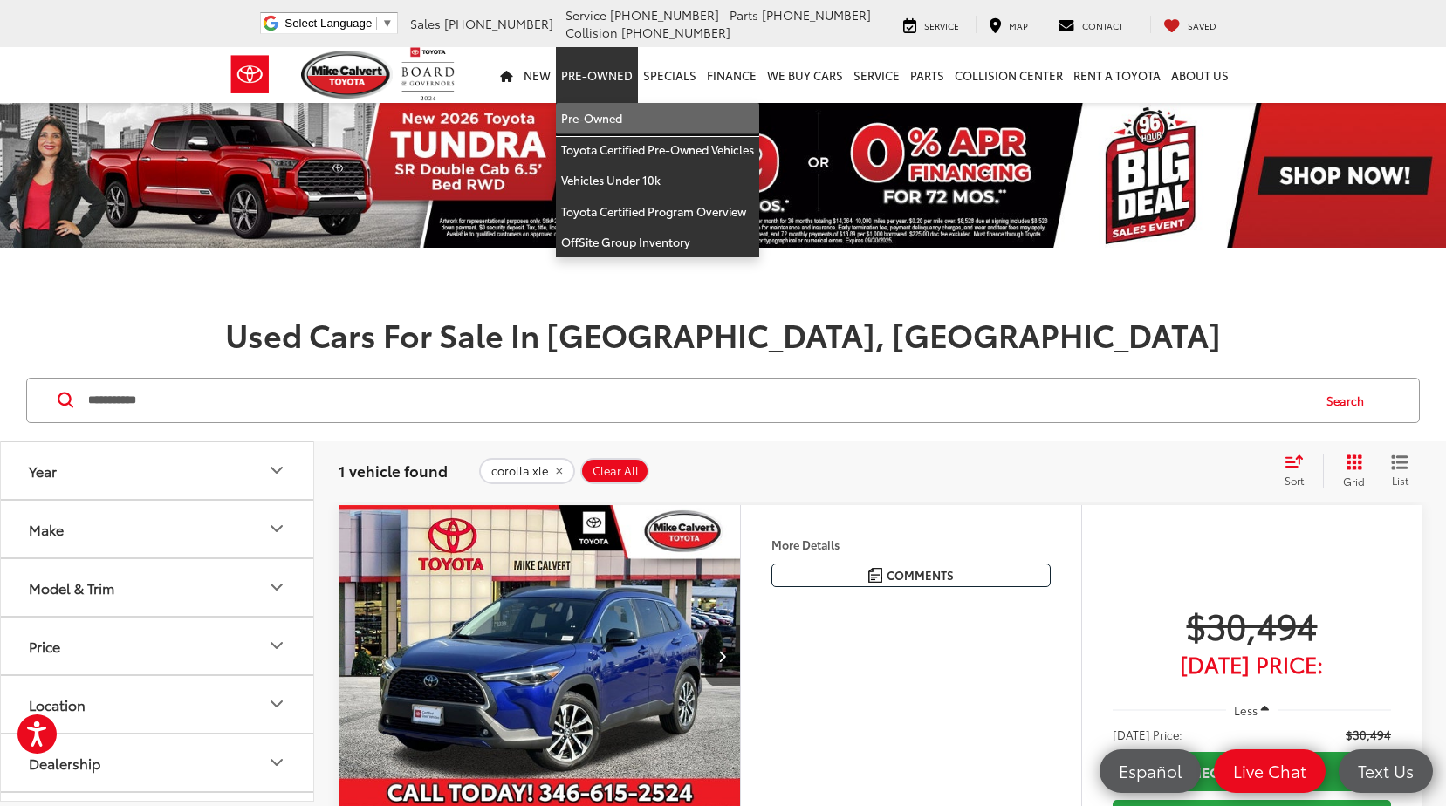
click at [606, 122] on link "Pre-Owned" at bounding box center [657, 118] width 203 height 31
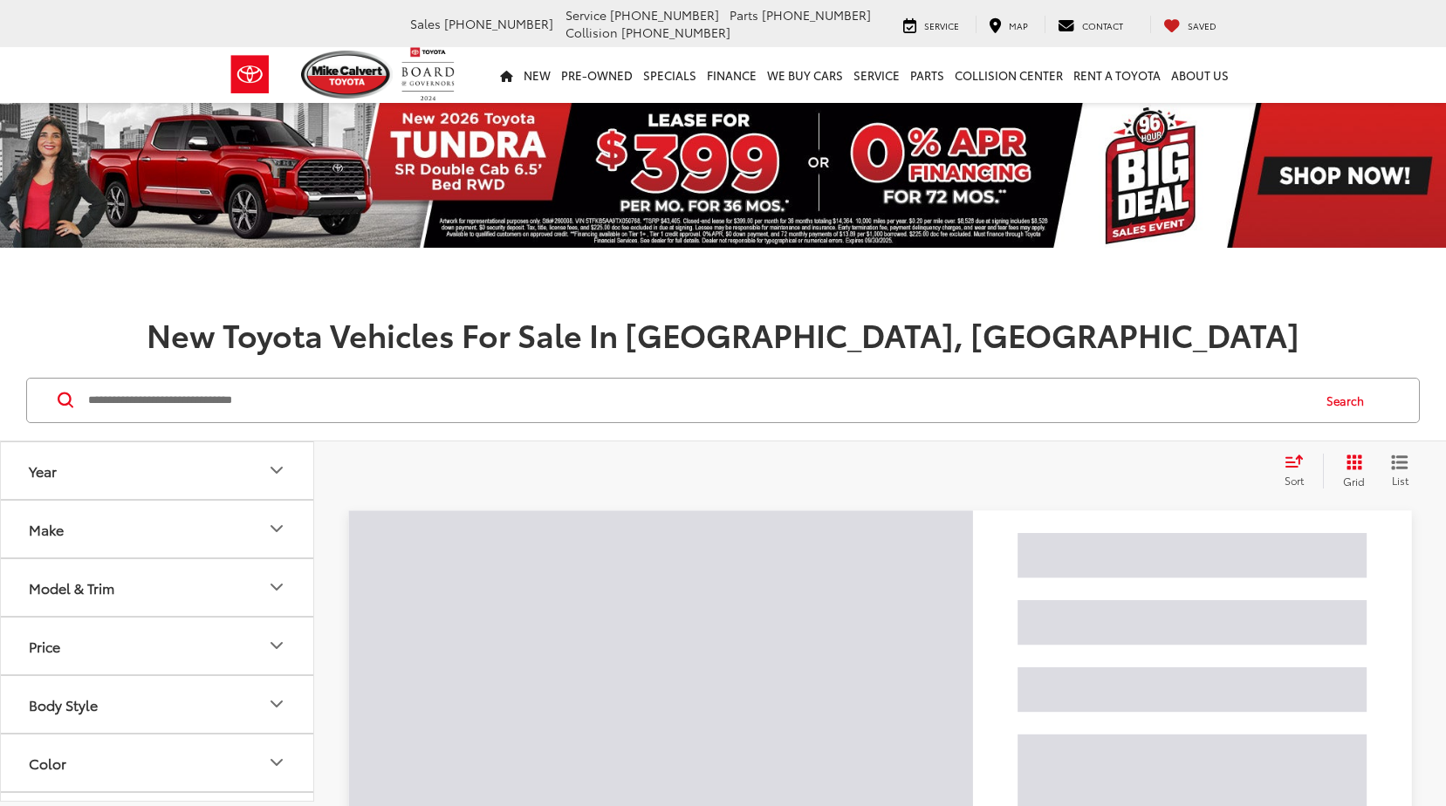
click at [292, 401] on input "Search by Make, Model, or Keyword" at bounding box center [698, 401] width 1224 height 42
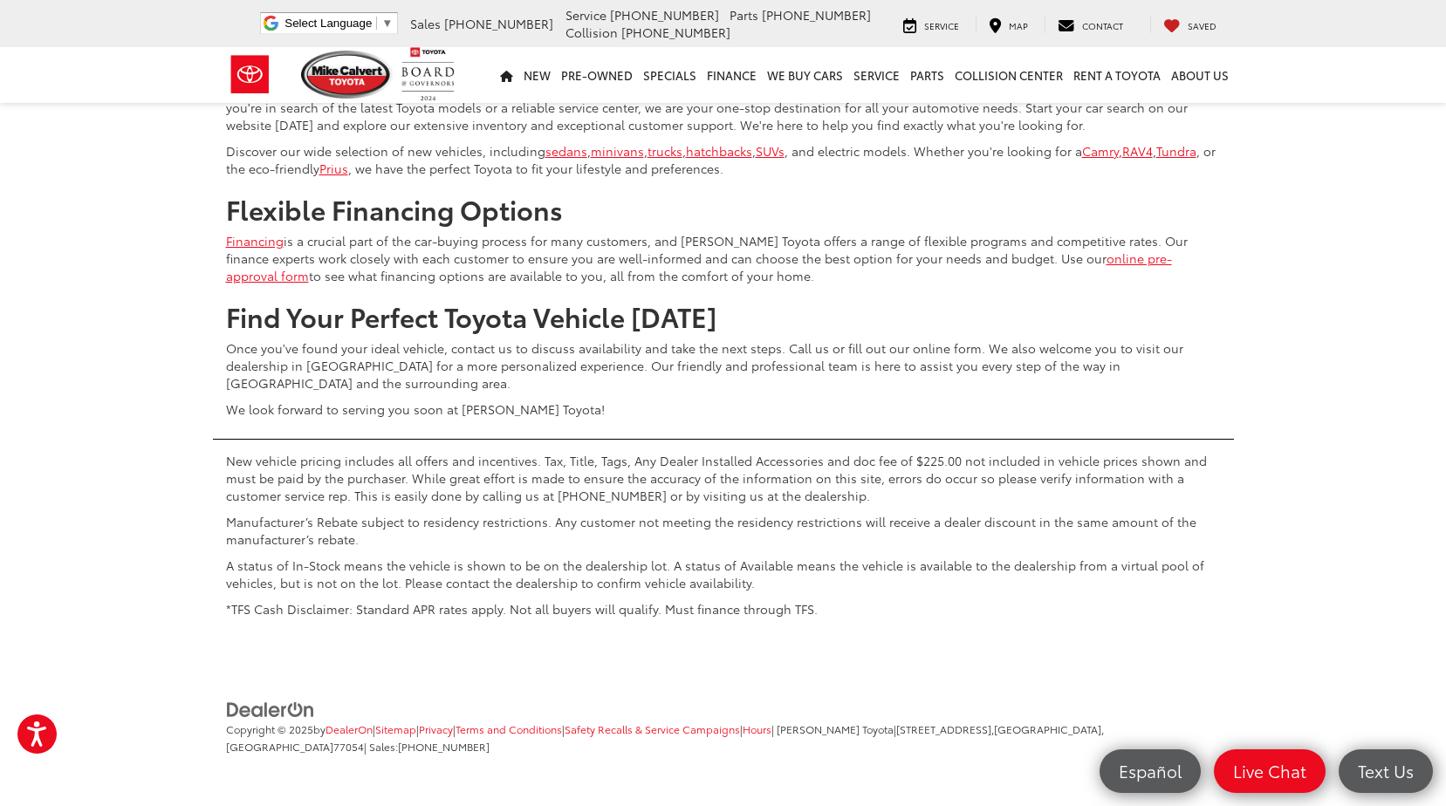
scroll to position [6982, 0]
drag, startPoint x: 292, startPoint y: 128, endPoint x: 134, endPoint y: 131, distance: 157.1
type input "**********"
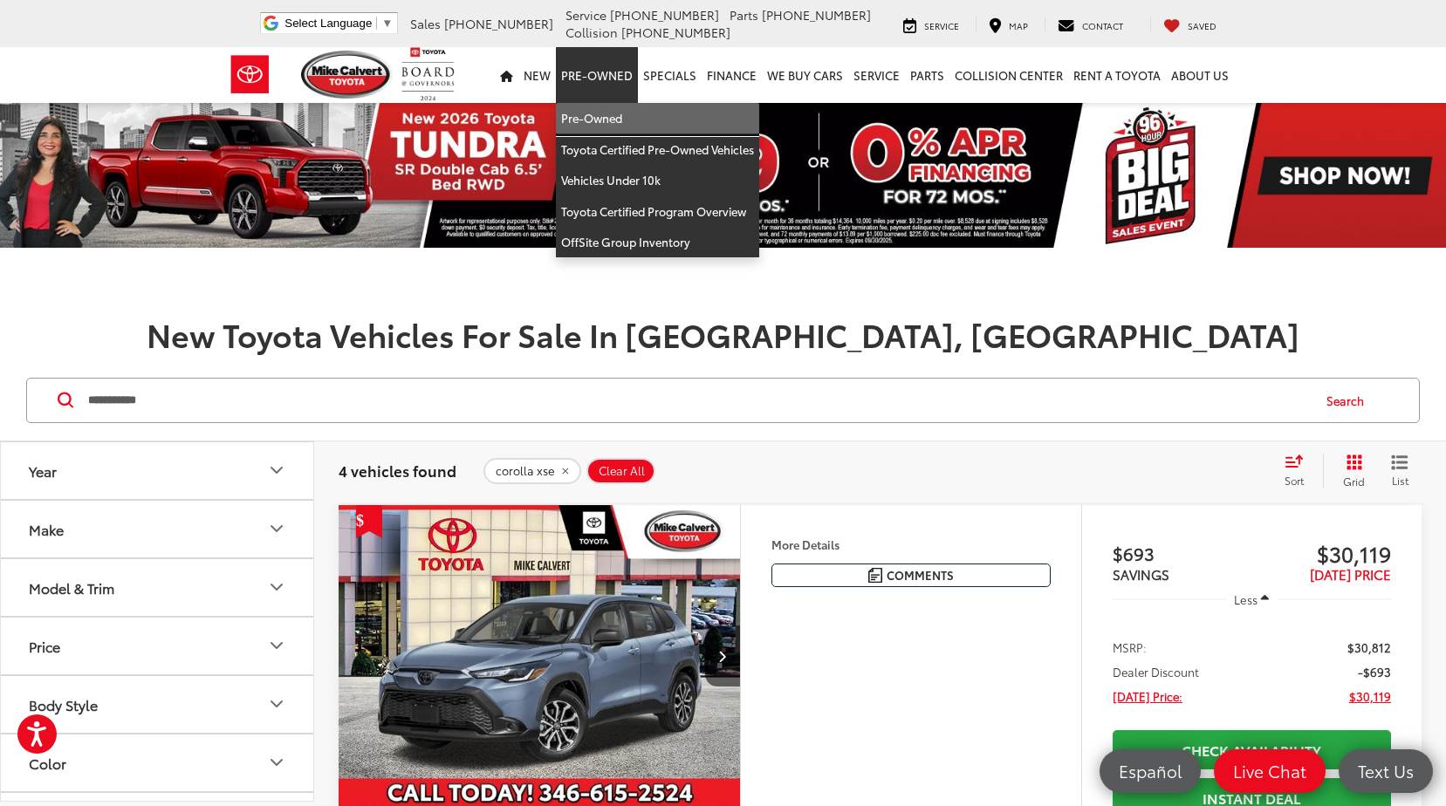
click at [614, 117] on link "Pre-Owned" at bounding box center [657, 118] width 203 height 31
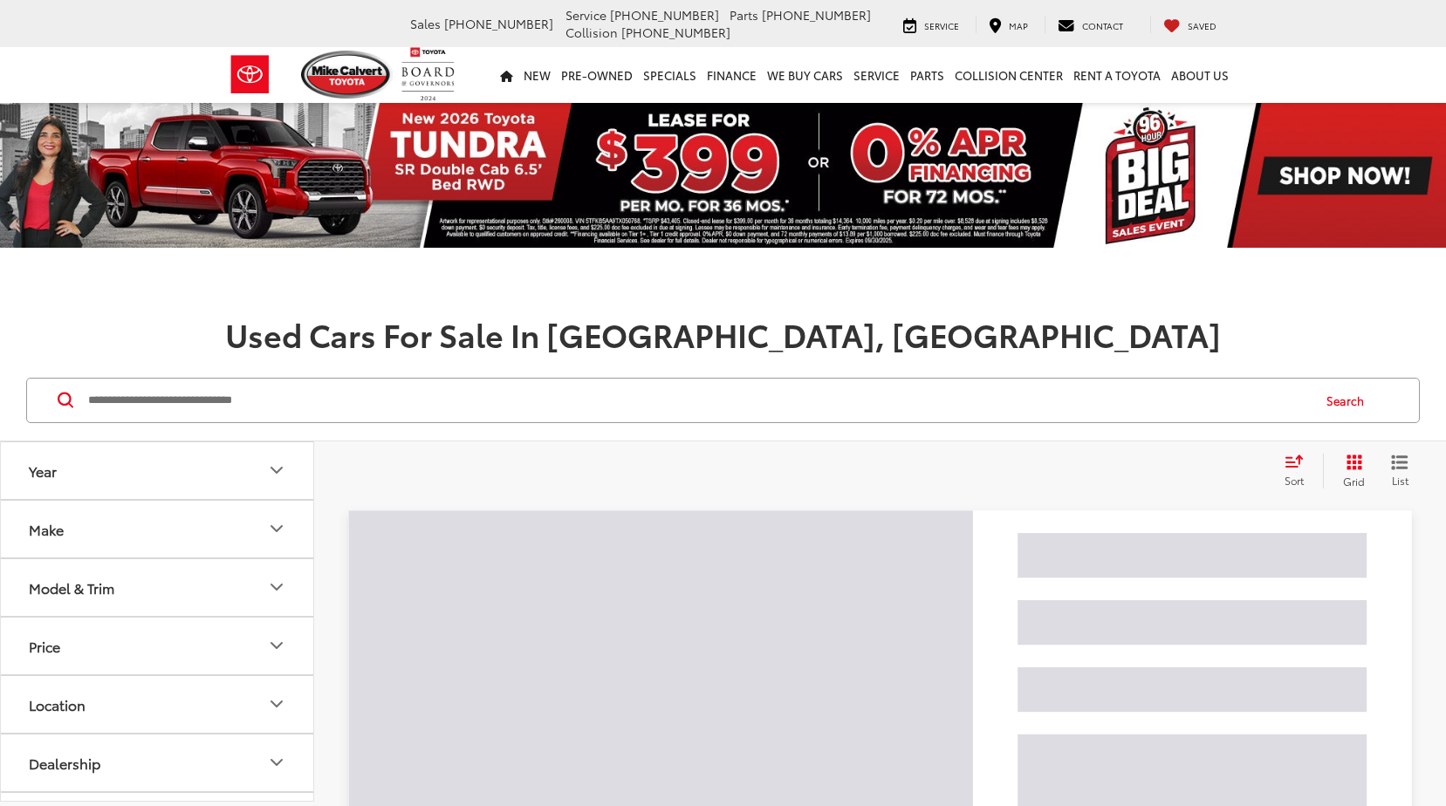
click at [308, 402] on input "Search by Make, Model, or Keyword" at bounding box center [698, 401] width 1224 height 42
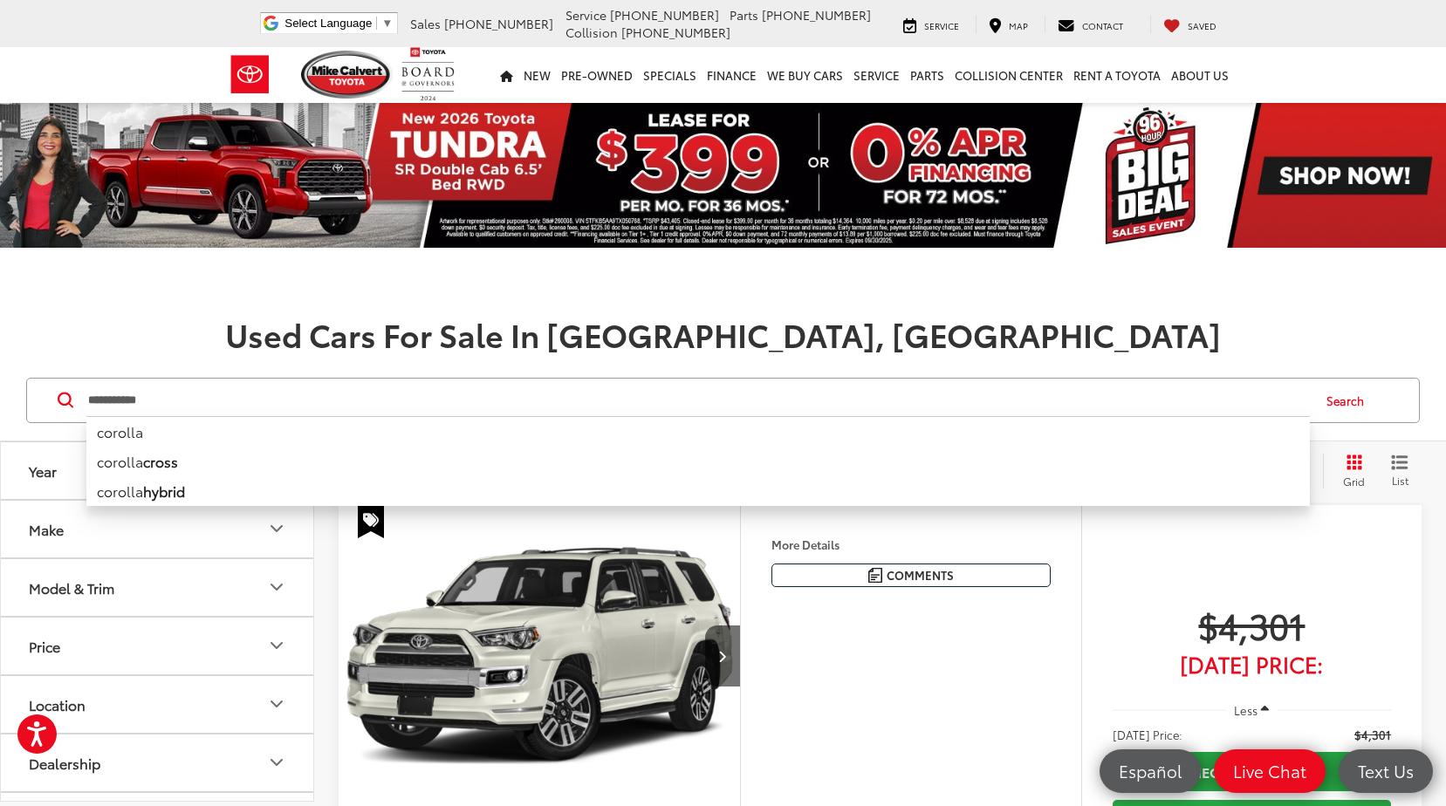
type input "**********"
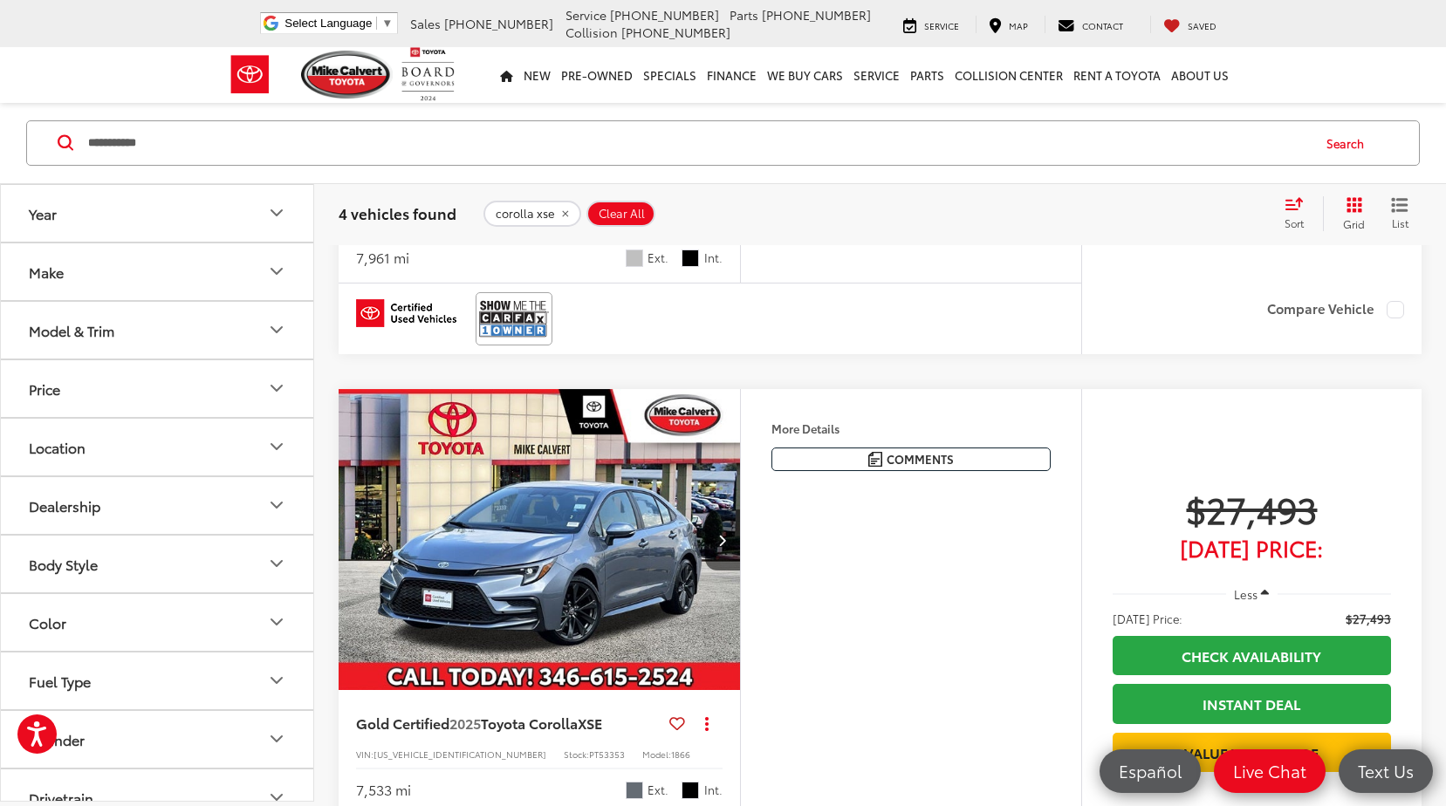
scroll to position [405, 0]
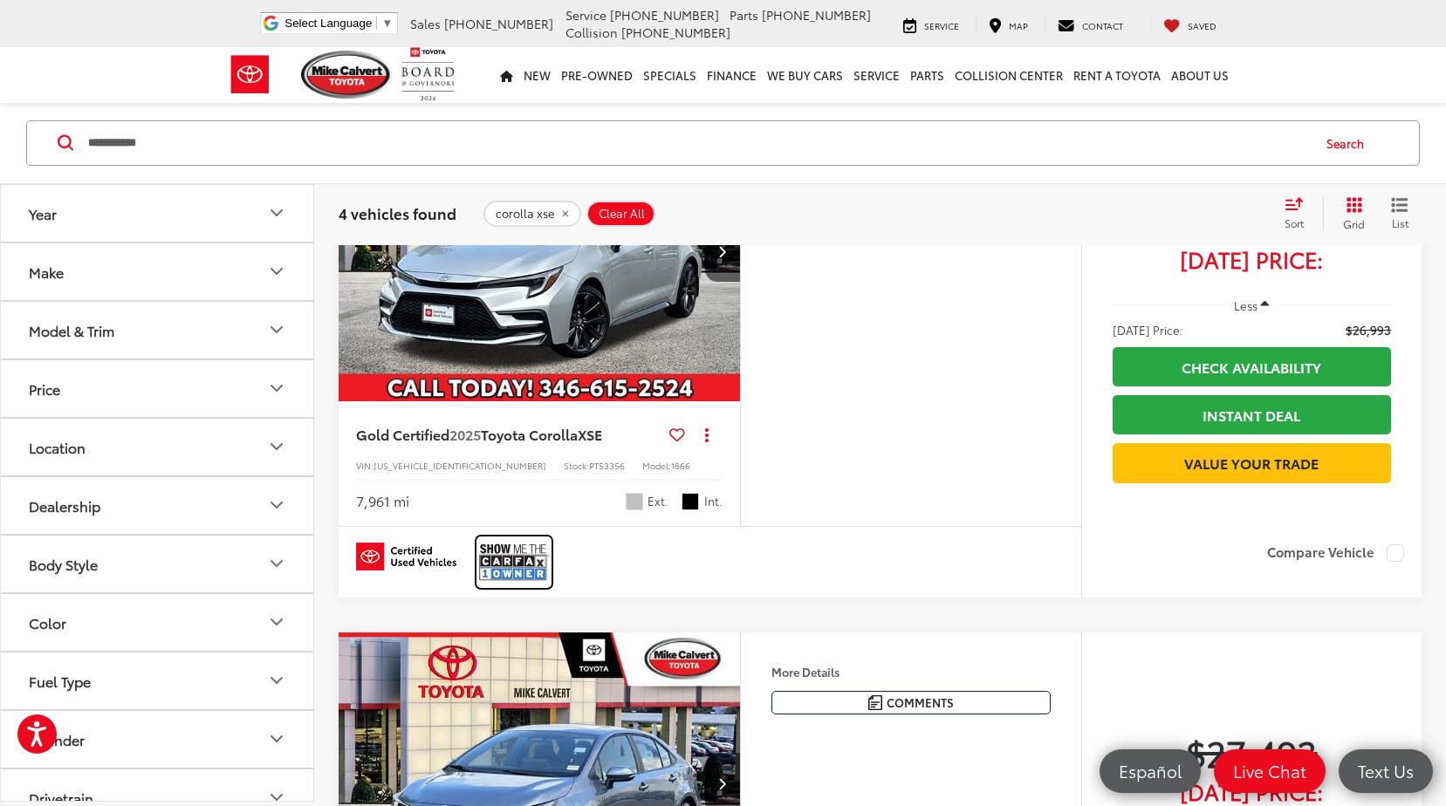
click at [491, 586] on img at bounding box center [514, 562] width 70 height 46
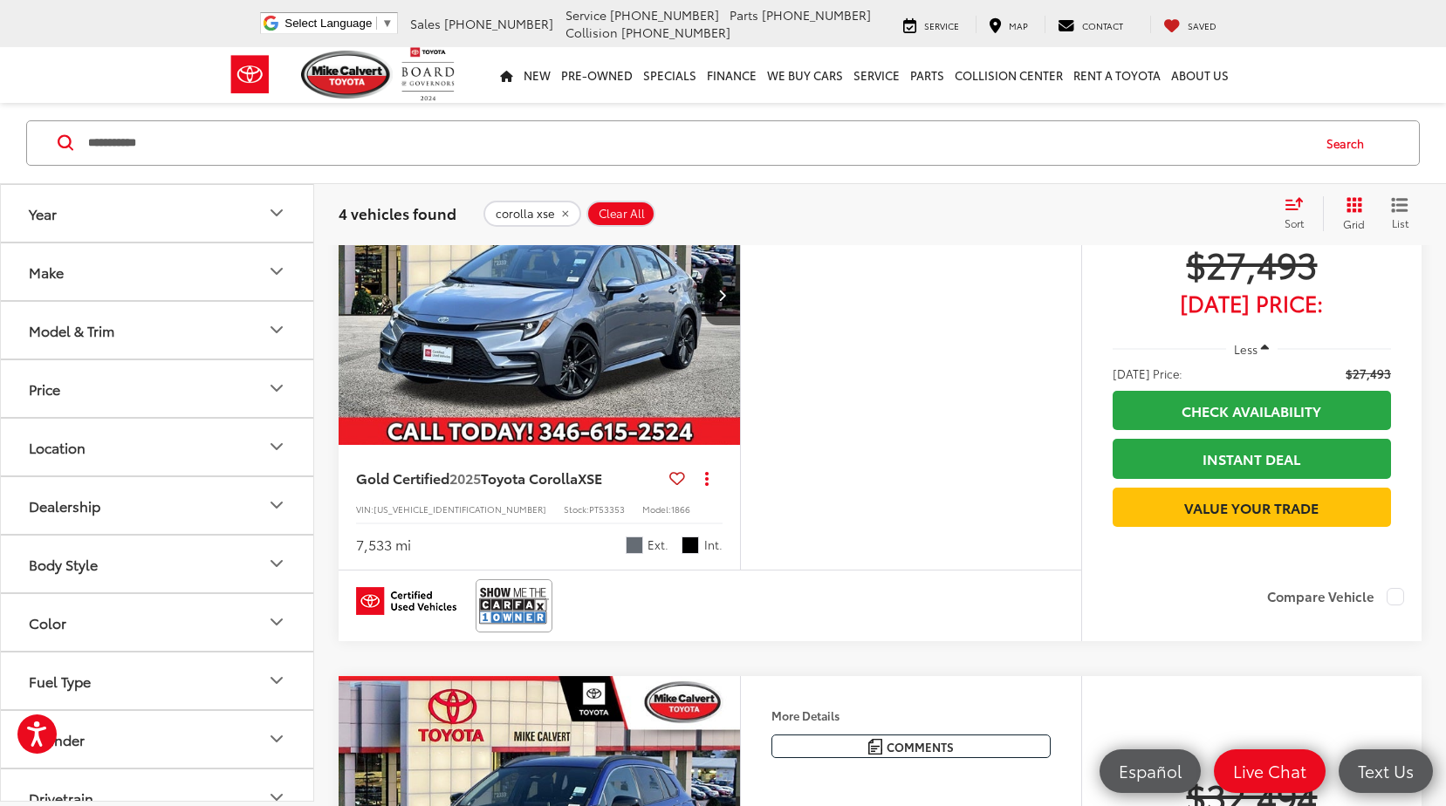
scroll to position [924, 0]
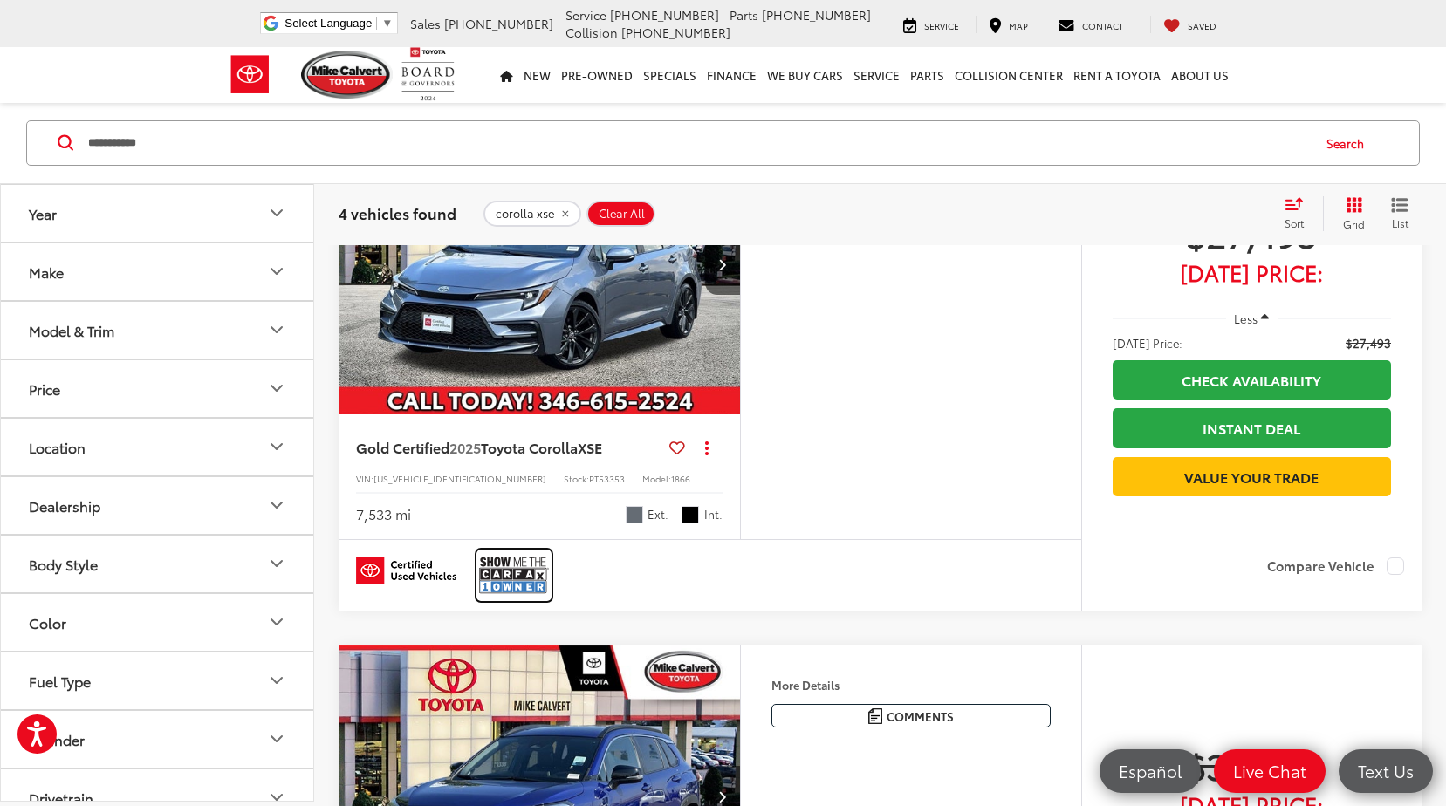
click at [527, 599] on img at bounding box center [514, 575] width 70 height 46
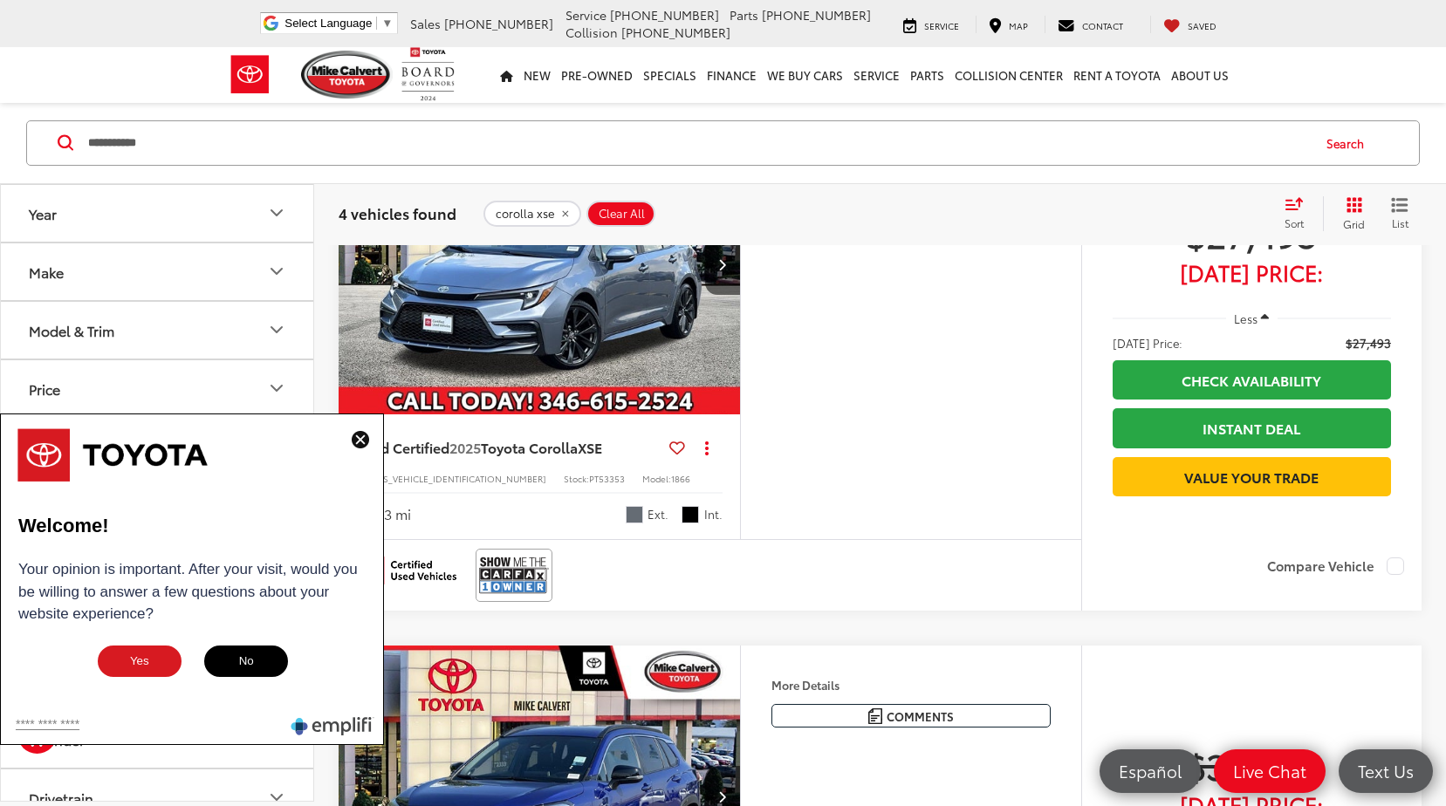
drag, startPoint x: 831, startPoint y: 436, endPoint x: 733, endPoint y: 469, distance: 103.0
click at [831, 436] on div "Features Bluetooth® Remote Start Android Auto Apple CarPlay Heated Seats Keyles…" at bounding box center [910, 326] width 341 height 426
click at [362, 443] on img at bounding box center [360, 439] width 17 height 17
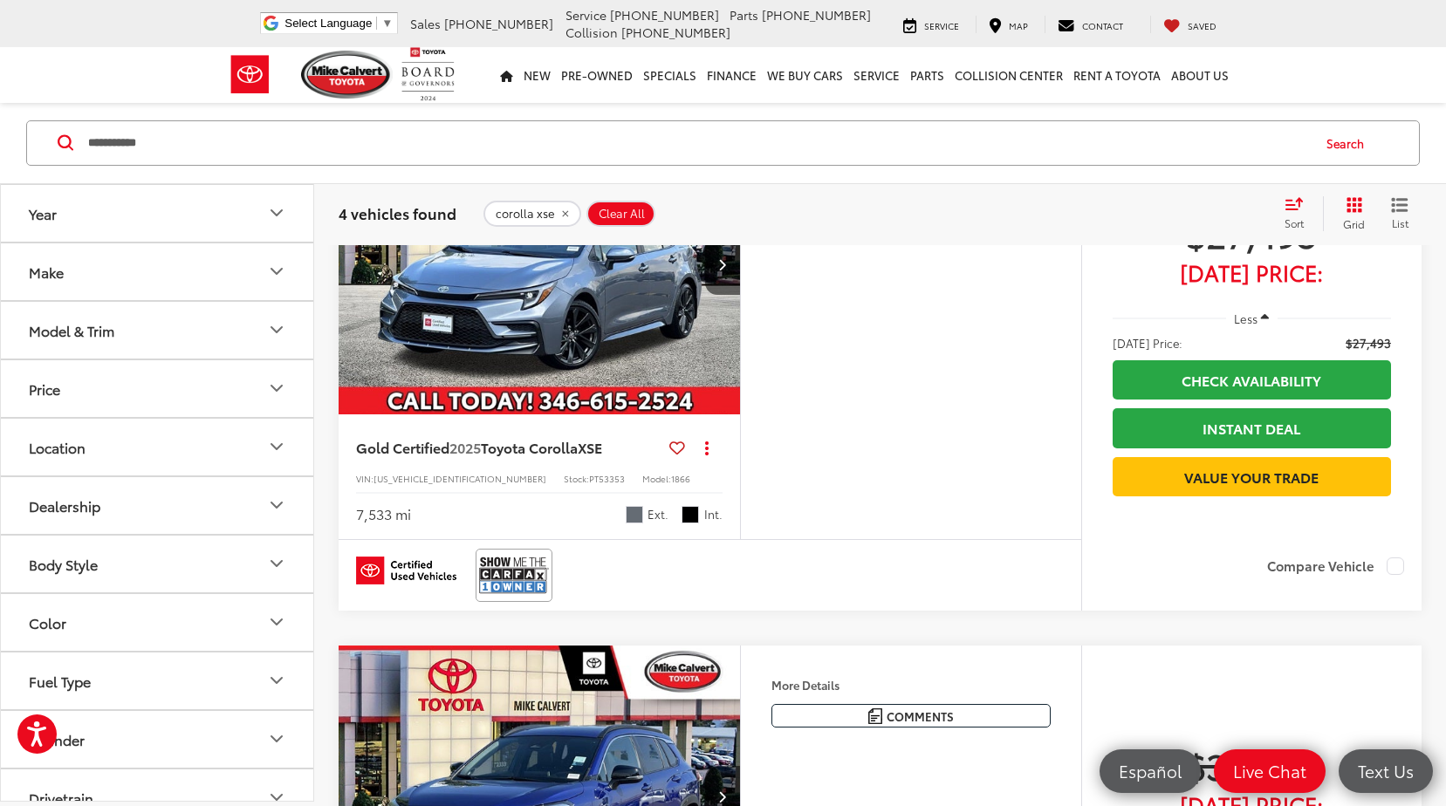
click at [1028, 446] on div "Features Bluetooth® Remote Start Android Auto Apple CarPlay Heated Seats Keyles…" at bounding box center [910, 326] width 341 height 426
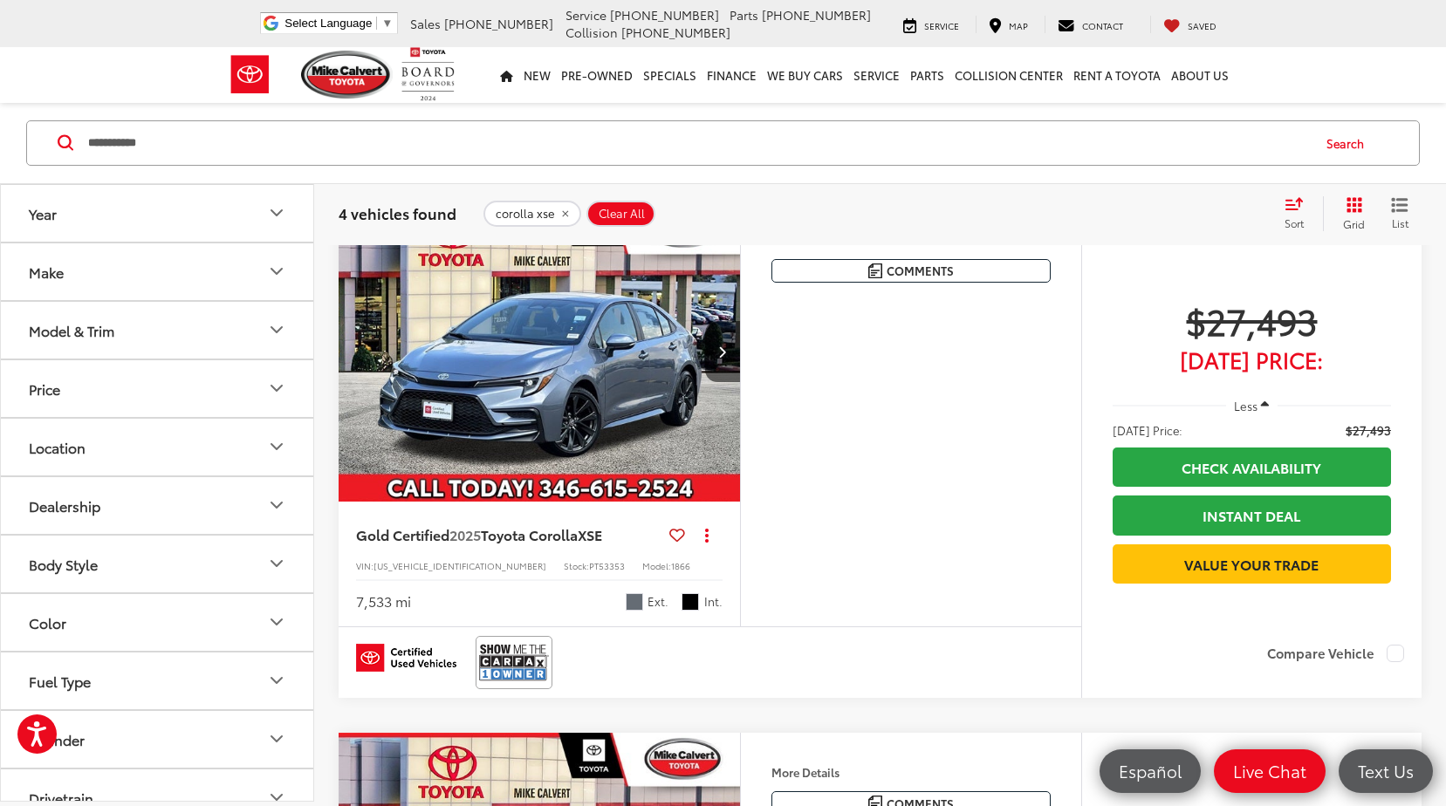
drag, startPoint x: 862, startPoint y: 350, endPoint x: 984, endPoint y: 474, distance: 173.4
click at [867, 311] on div "Features Bluetooth® Remote Start Android Auto Apple CarPlay Heated Seats Keyles…" at bounding box center [911, 256] width 340 height 110
click at [986, 474] on div "Features Bluetooth® Remote Start Android Auto Apple CarPlay Heated Seats Keyles…" at bounding box center [910, 414] width 341 height 426
click at [1085, 499] on div "$27,493 Today's Price: Less Today's Price: $27,493 Check Availability Instant D…" at bounding box center [1251, 416] width 340 height 431
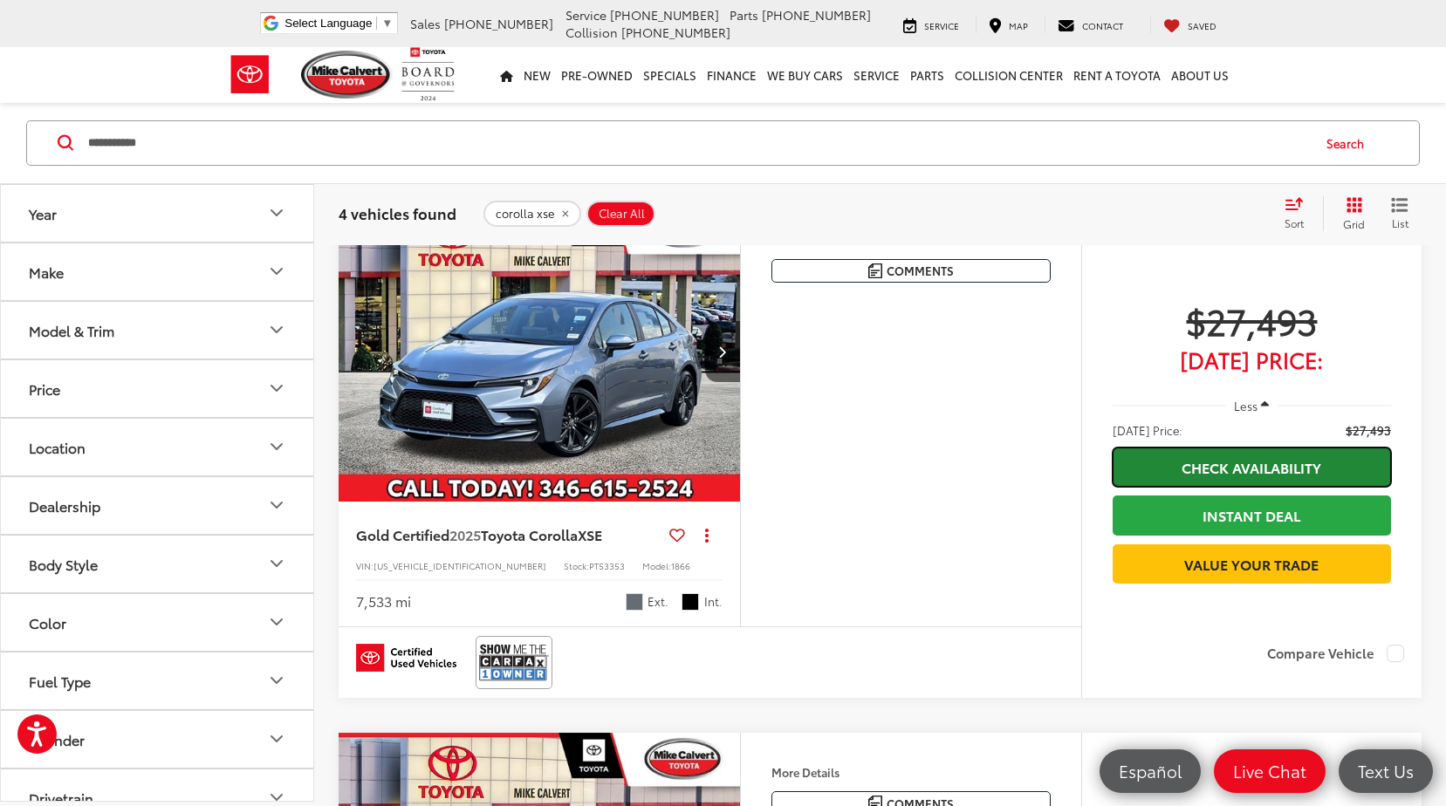
click at [1153, 487] on link "Check Availability" at bounding box center [1252, 467] width 278 height 39
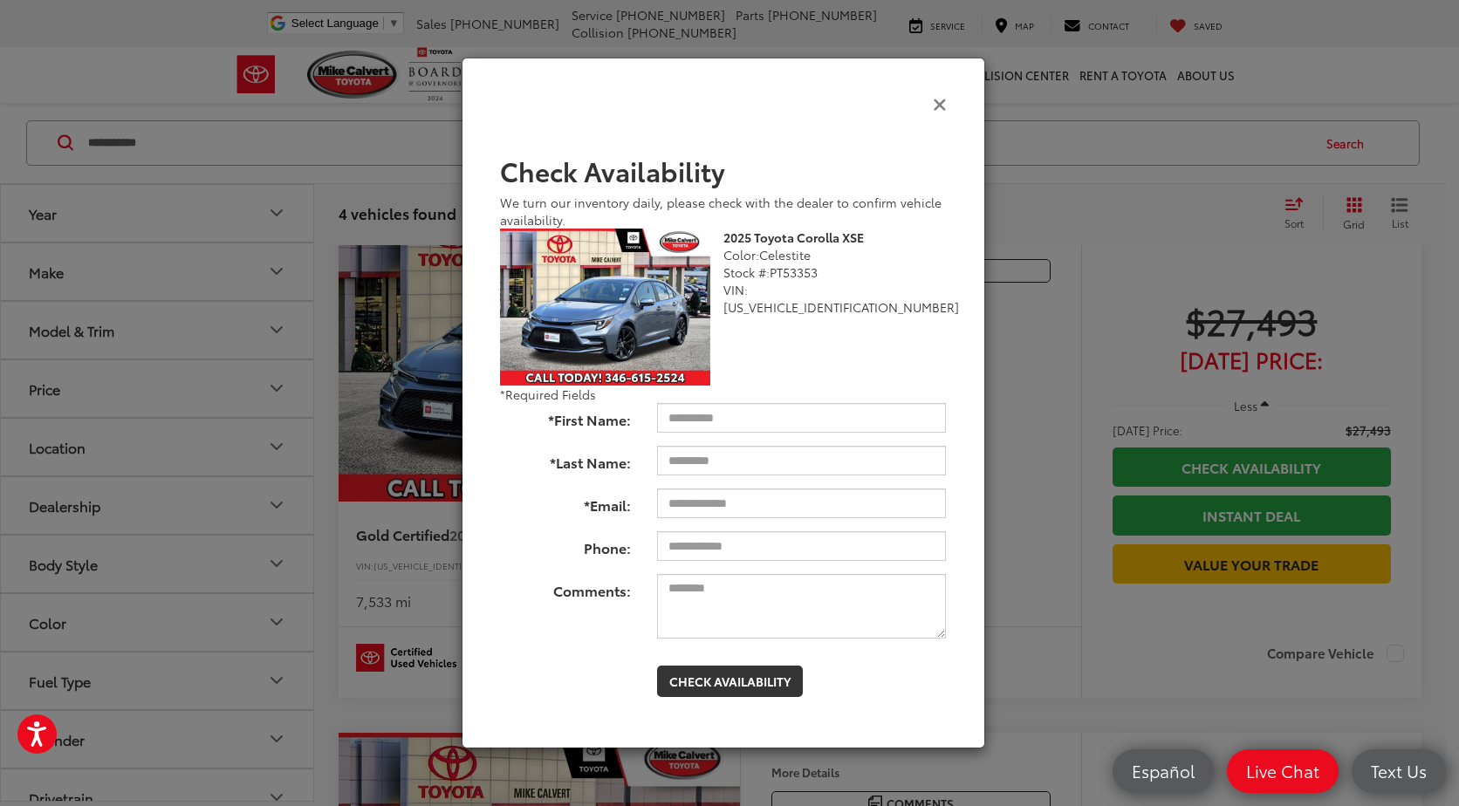
drag, startPoint x: 934, startPoint y: 92, endPoint x: 937, endPoint y: 103, distance: 11.6
click at [934, 93] on div "Check Pricing and Availability" at bounding box center [723, 104] width 473 height 43
click at [937, 103] on icon "Close" at bounding box center [940, 103] width 14 height 18
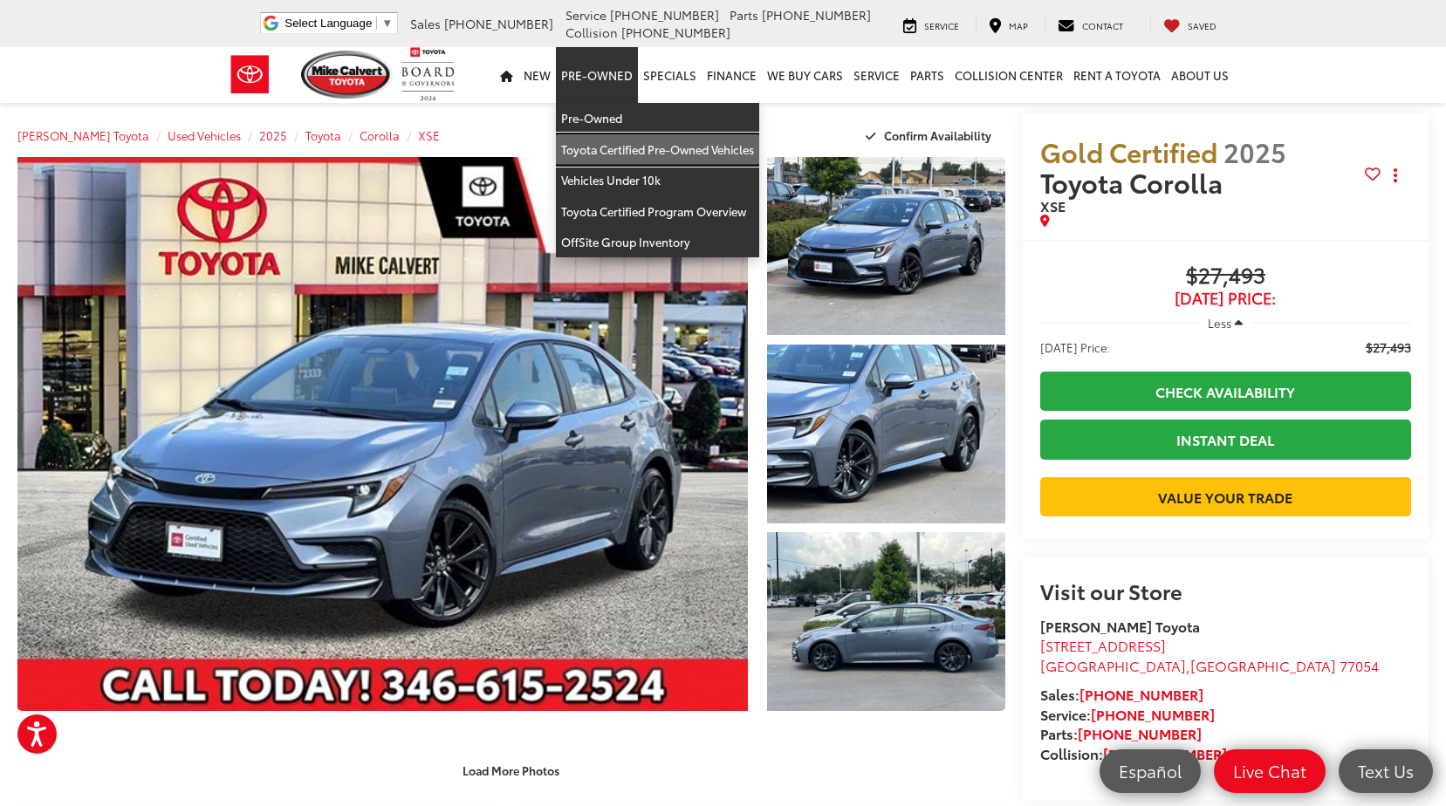
click at [688, 156] on link "Toyota Certified Pre-Owned Vehicles" at bounding box center [657, 149] width 203 height 31
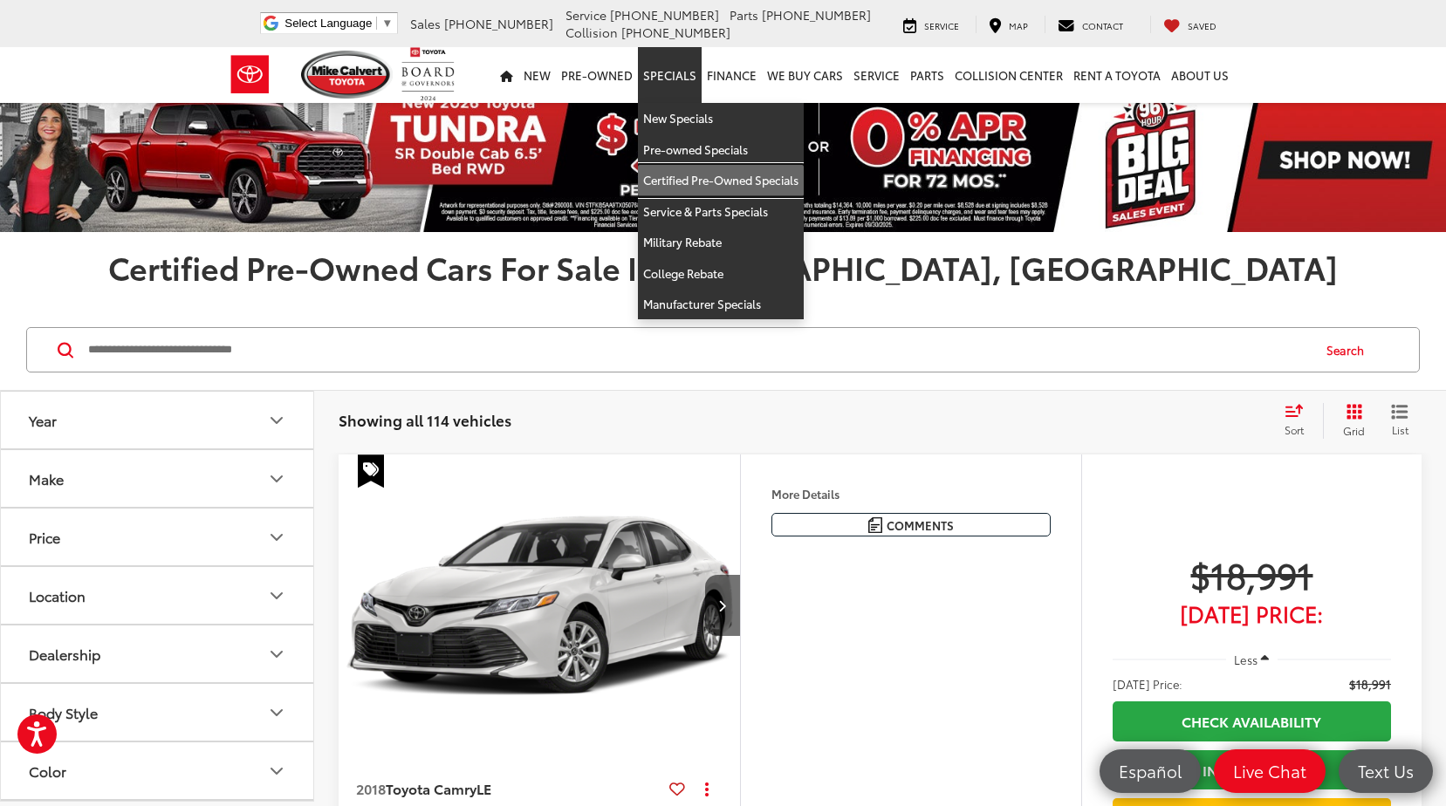
click at [766, 176] on link "Certified Pre-Owned Specials" at bounding box center [721, 180] width 166 height 31
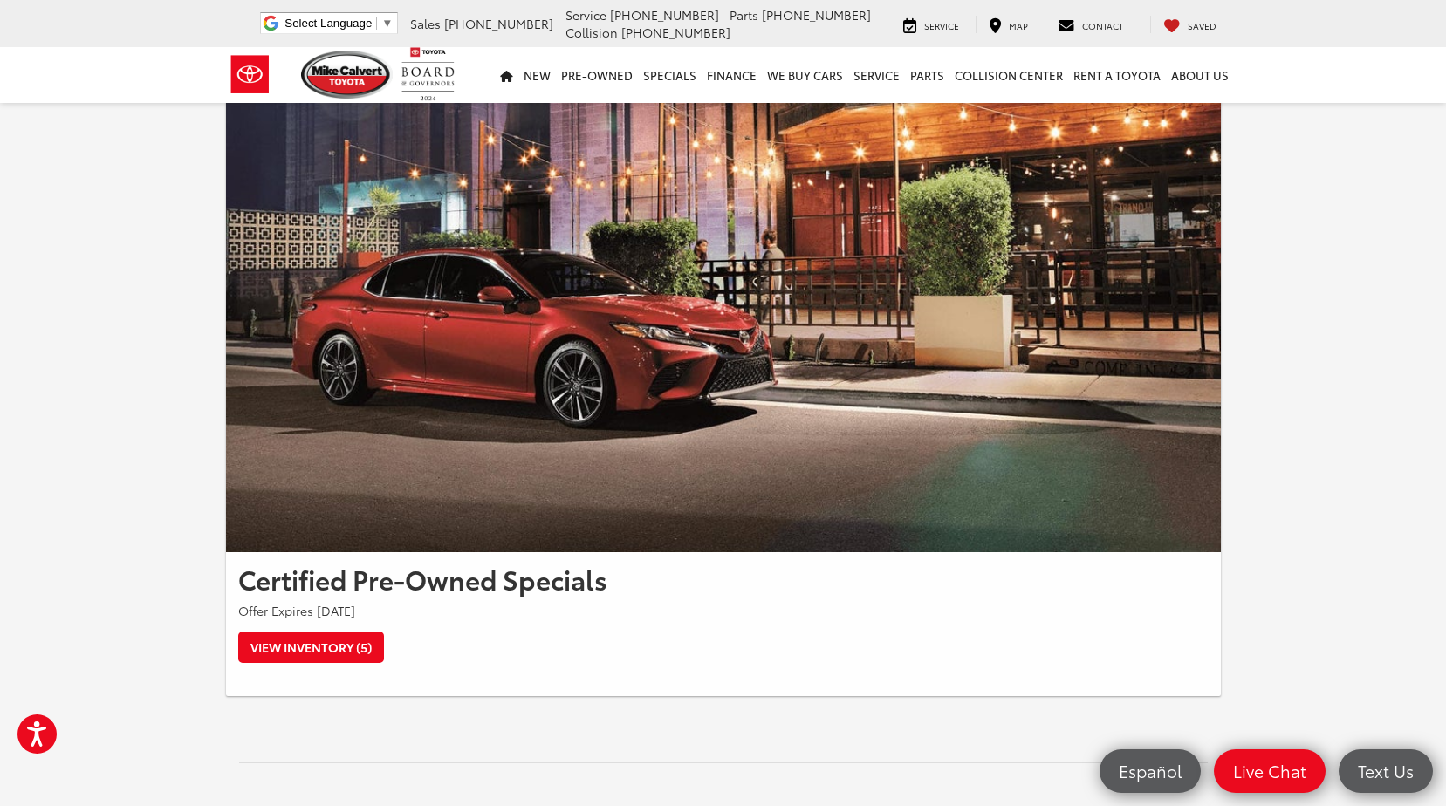
scroll to position [87, 0]
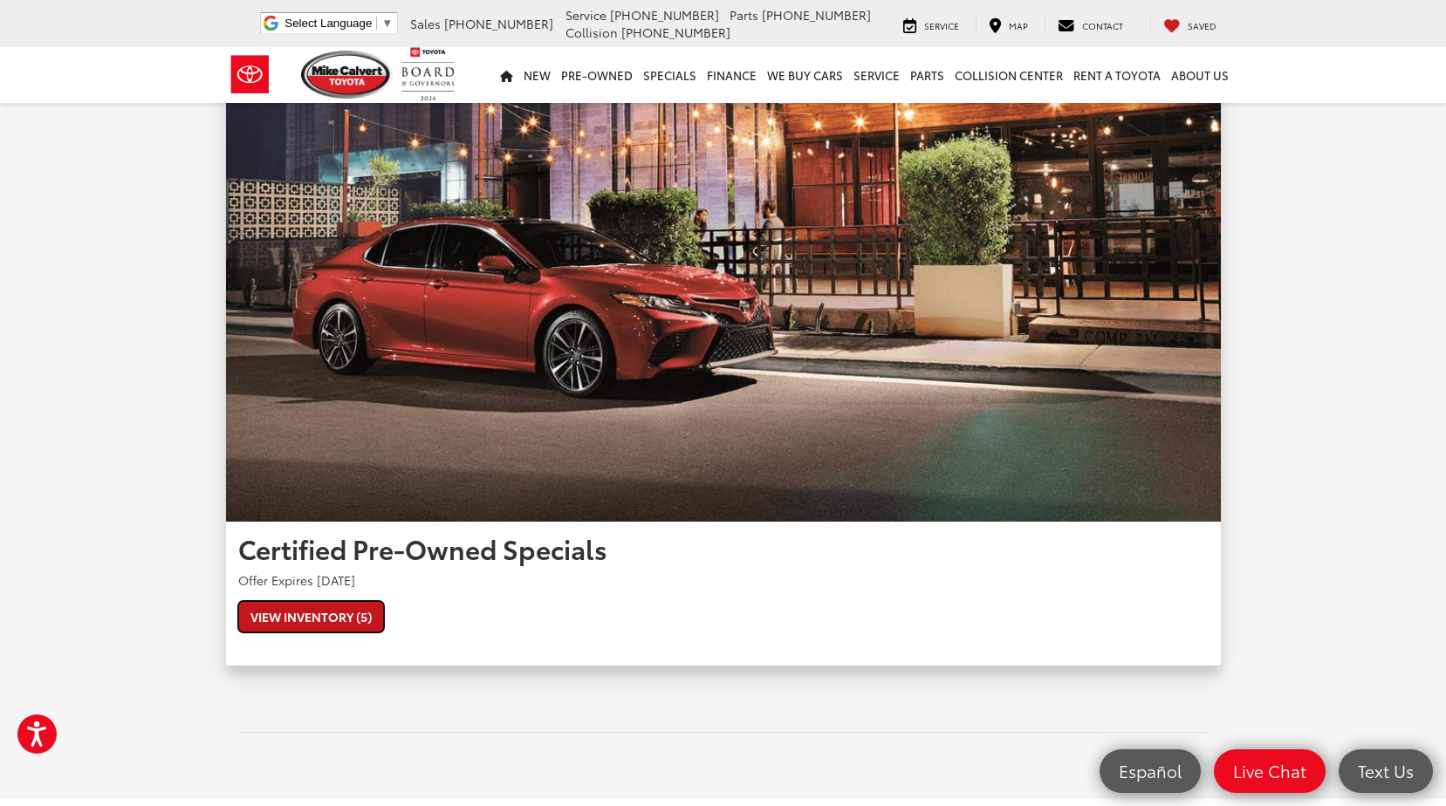
click at [307, 604] on link "View Inventory (5)" at bounding box center [311, 616] width 146 height 31
